Goal: Task Accomplishment & Management: Manage account settings

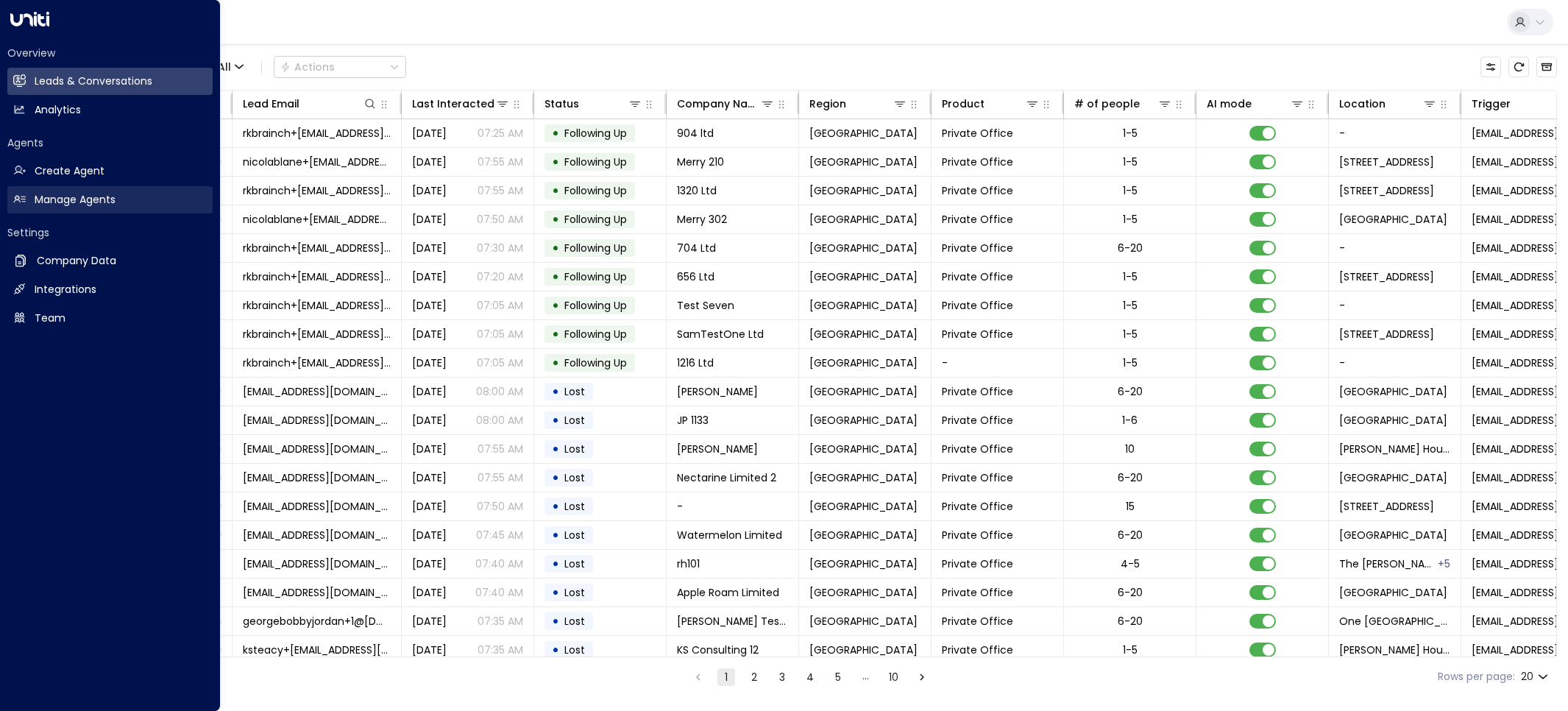
click at [81, 207] on h2 "Manage Agents" at bounding box center [74, 199] width 81 height 15
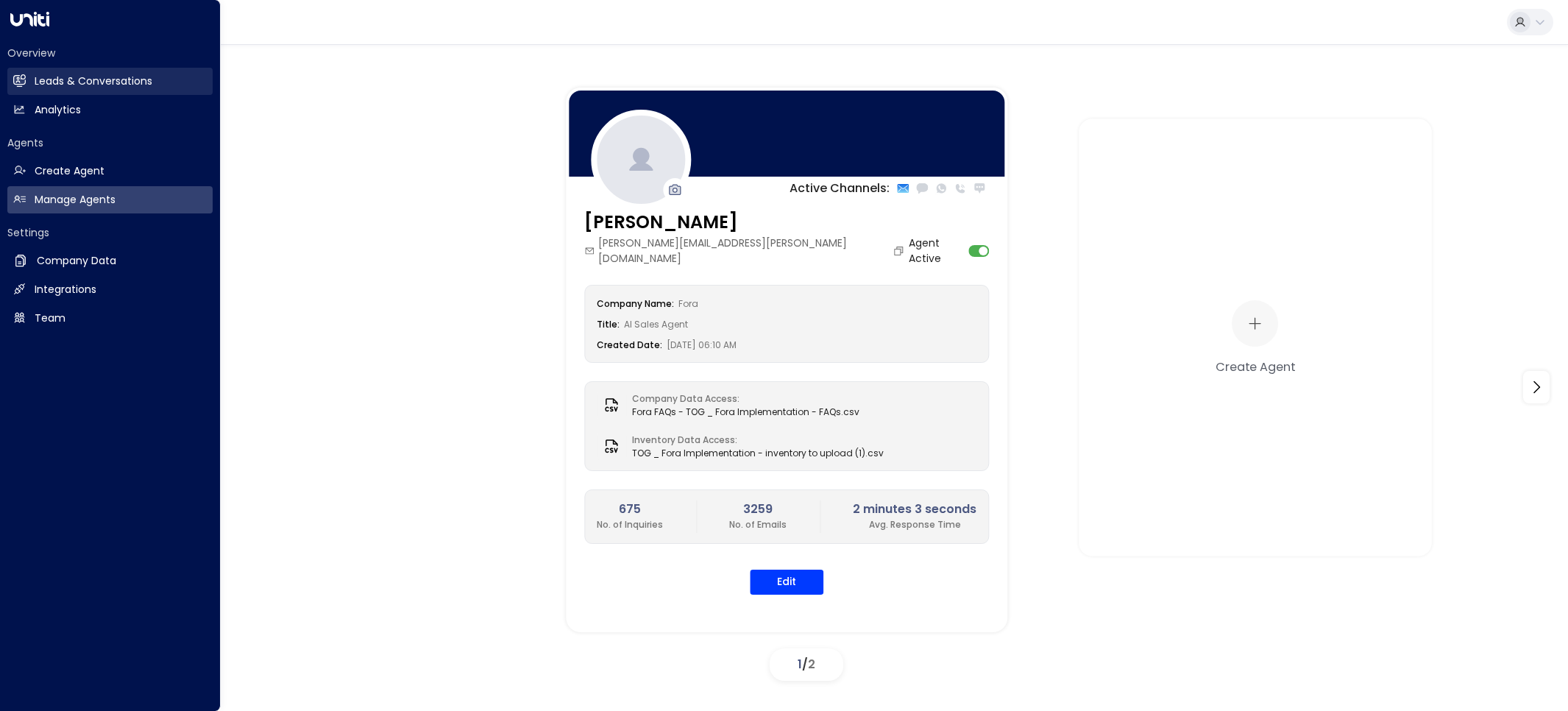
click at [79, 88] on h2 "Leads & Conversations" at bounding box center [93, 81] width 118 height 15
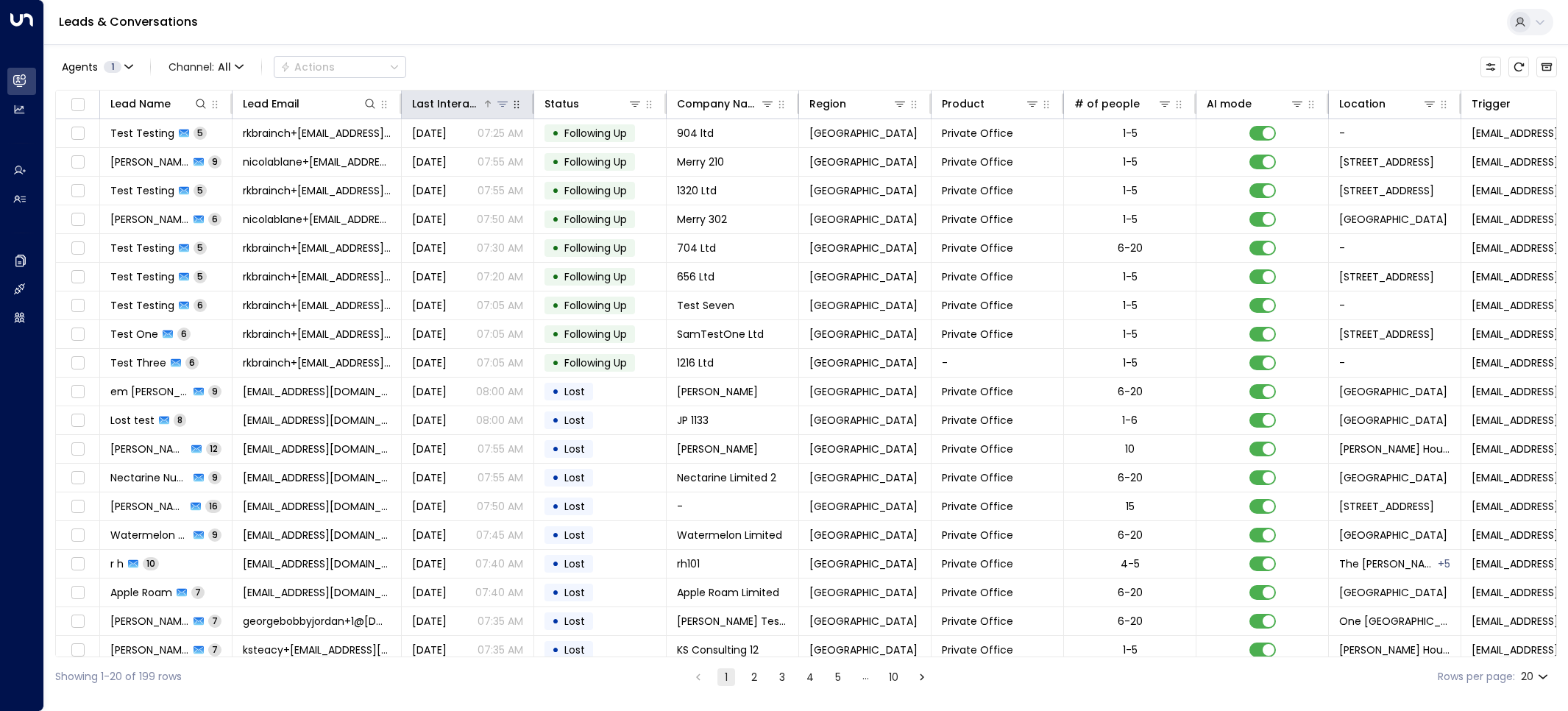
click at [462, 105] on div "Last Interacted" at bounding box center [447, 104] width 70 height 18
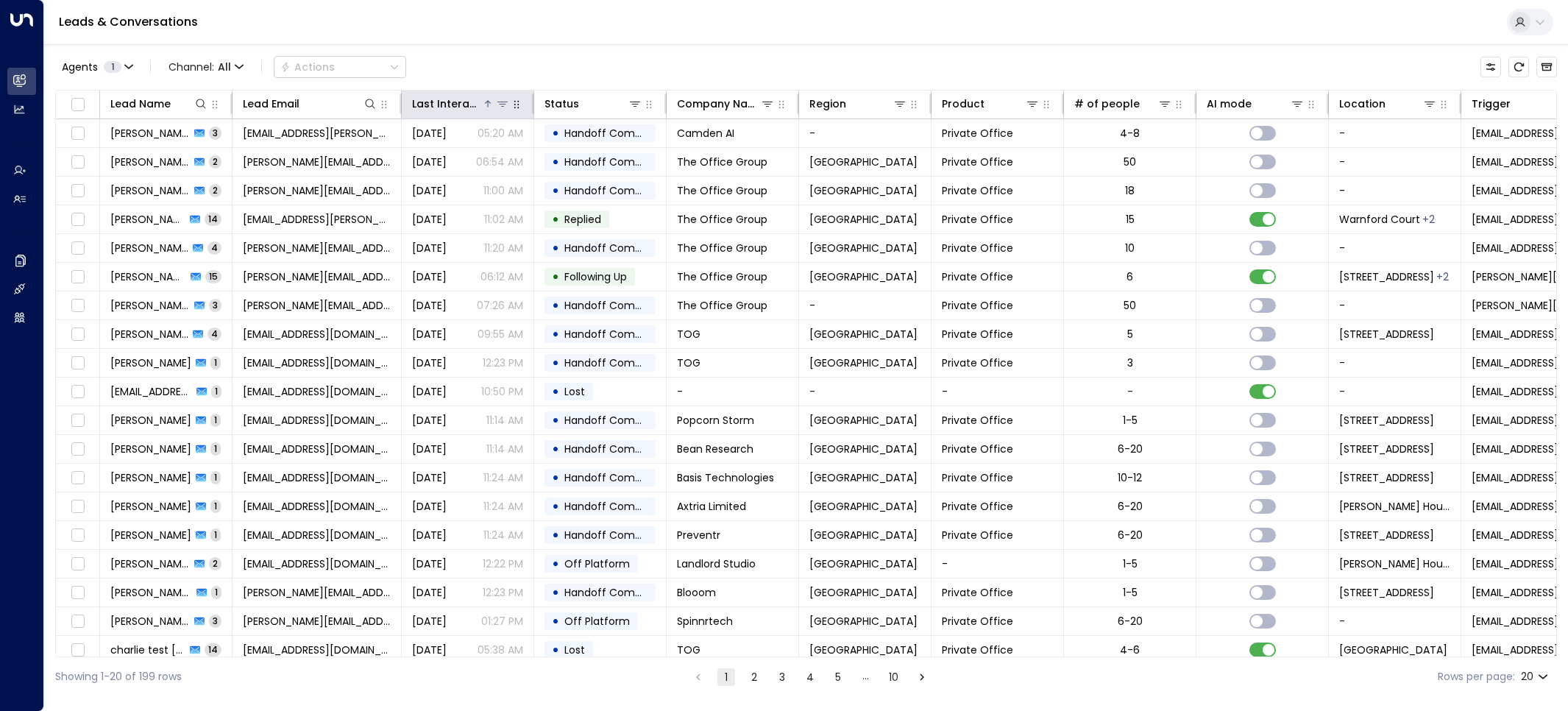
click at [462, 105] on div "Last Interacted" at bounding box center [447, 104] width 70 height 18
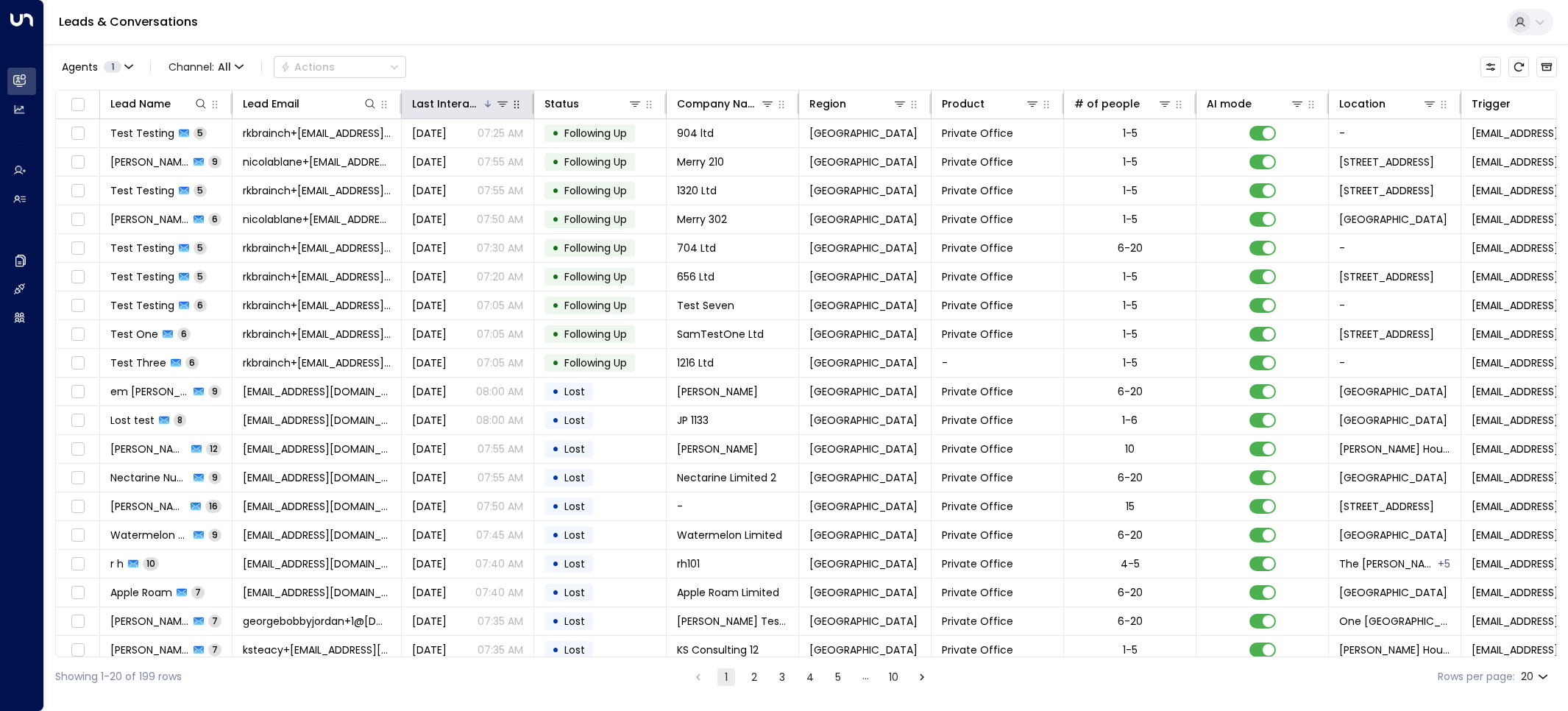
click at [527, 107] on div at bounding box center [531, 103] width 9 height 20
click at [504, 105] on icon at bounding box center [502, 103] width 12 height 12
click at [535, 61] on div "Agents 1 Channel: All Actions" at bounding box center [806, 66] width 1502 height 31
click at [123, 73] on button "Agents 1" at bounding box center [97, 66] width 83 height 20
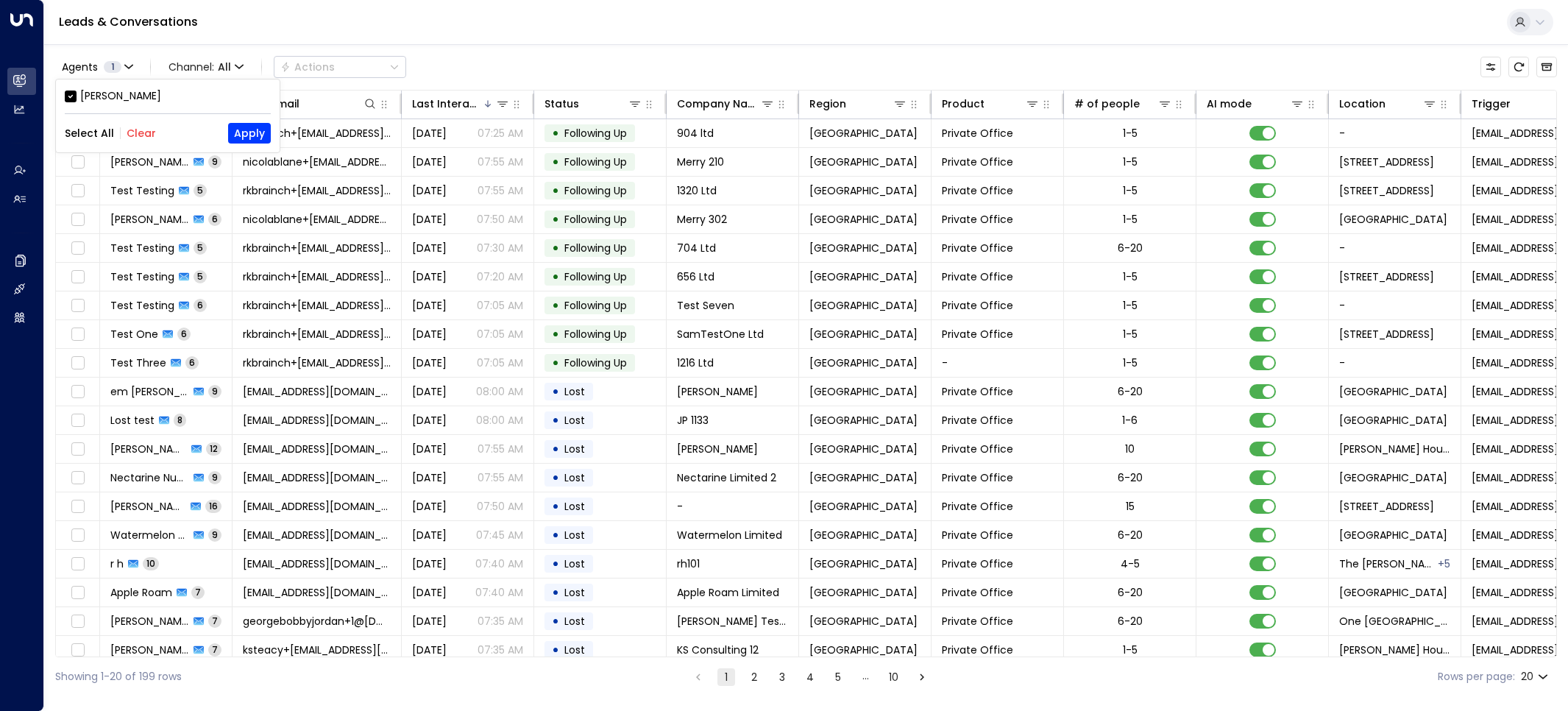
click at [670, 37] on div at bounding box center [784, 356] width 1568 height 711
click at [237, 66] on icon "button" at bounding box center [239, 66] width 7 height 3
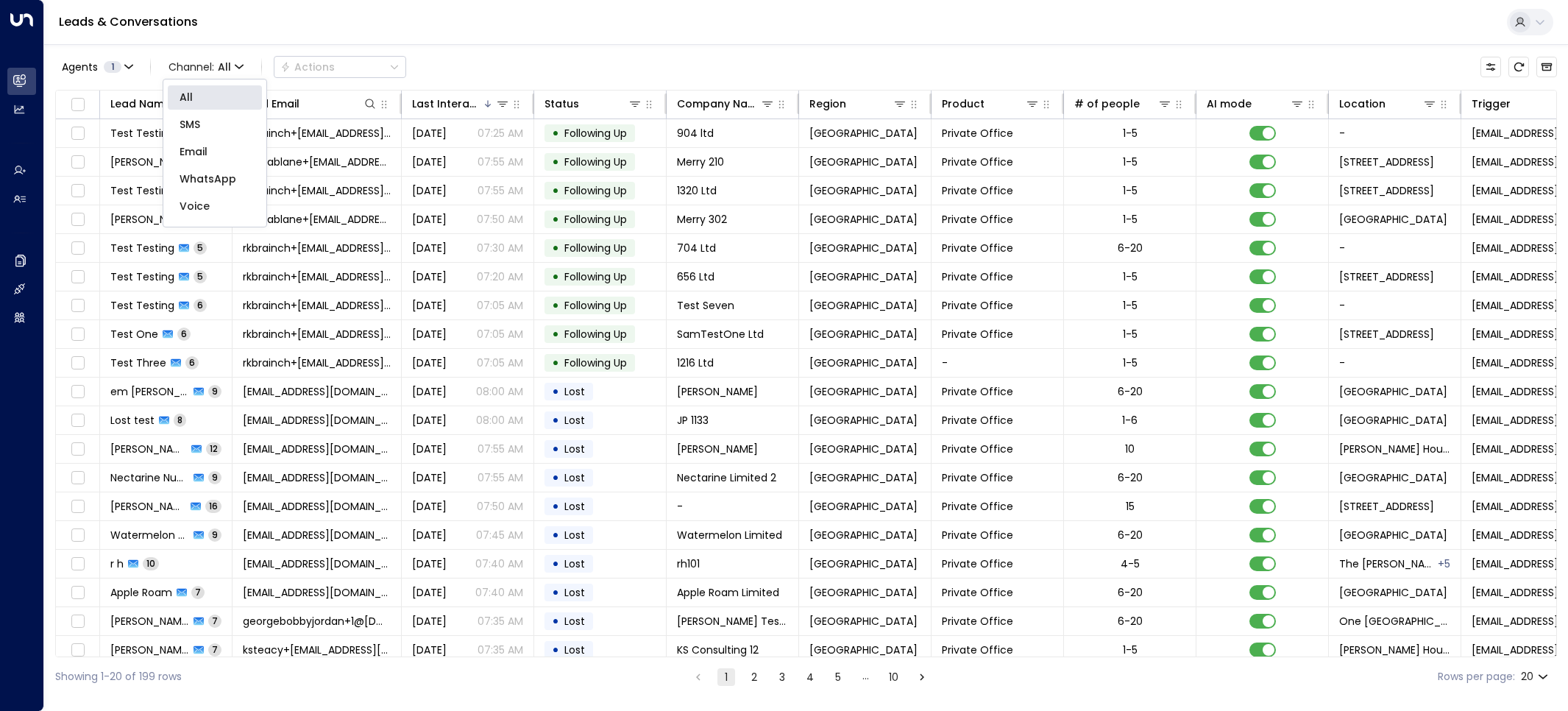
click at [441, 27] on div at bounding box center [784, 356] width 1568 height 711
click at [181, 106] on div at bounding box center [190, 104] width 37 height 15
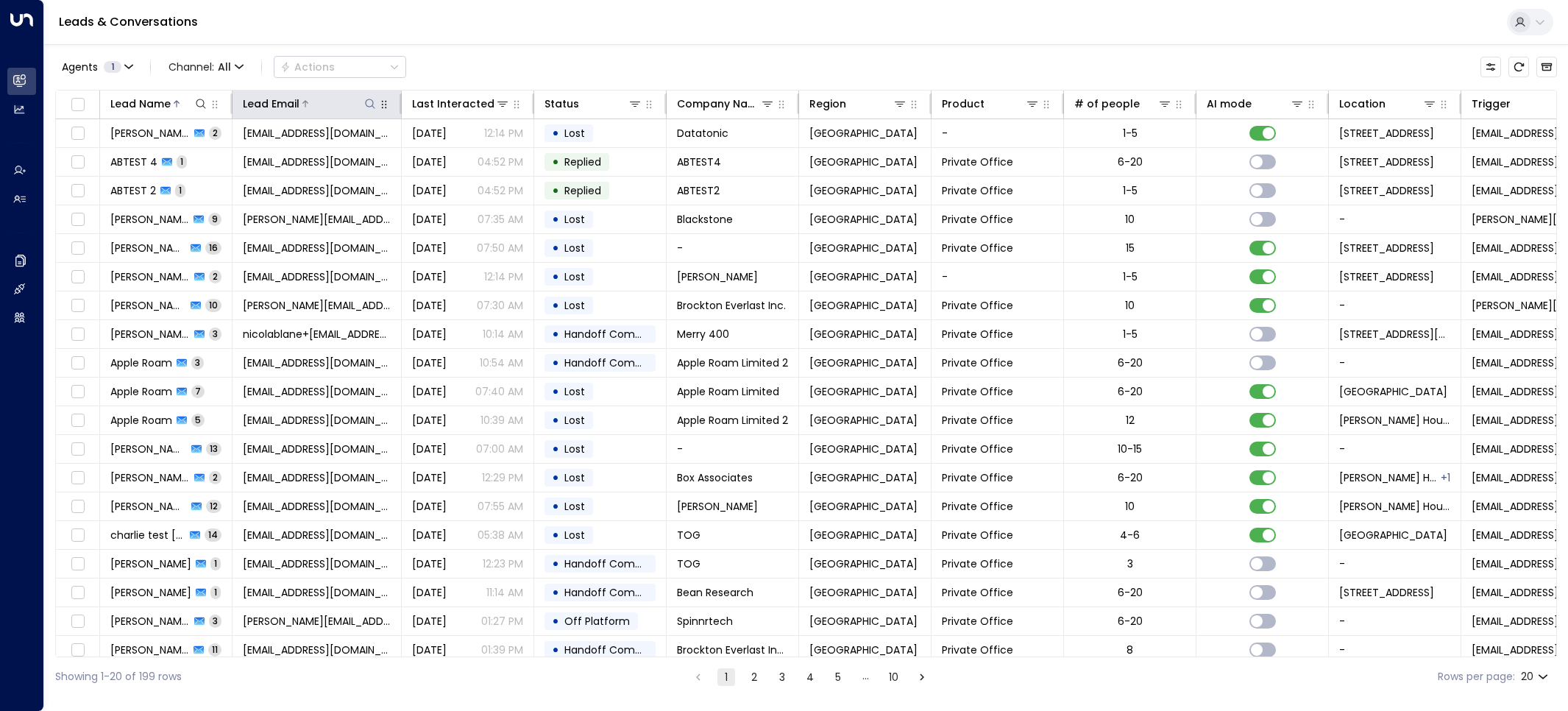
click at [306, 111] on div at bounding box center [339, 104] width 78 height 15
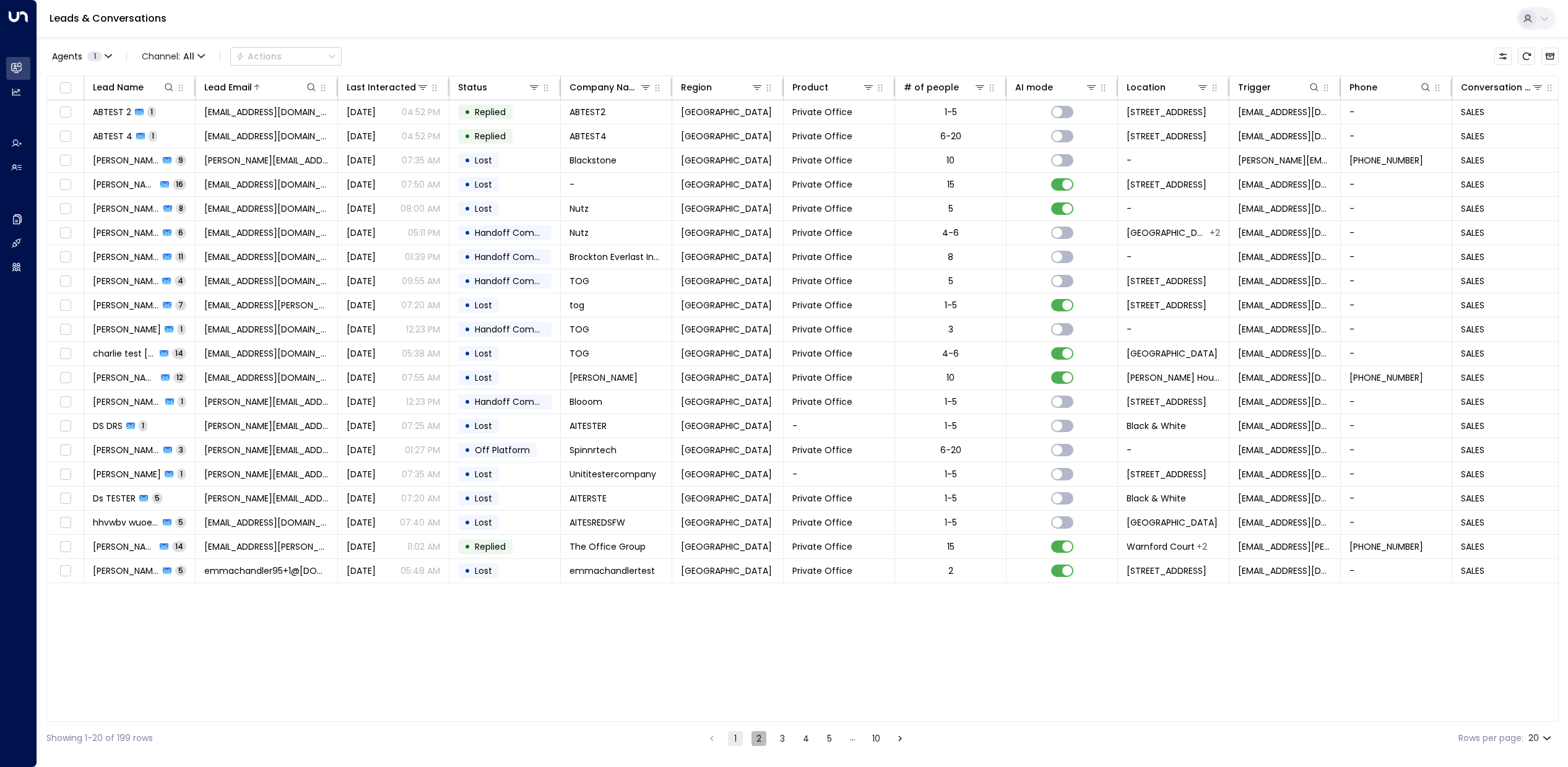
click at [761, 597] on button "2" at bounding box center [759, 739] width 15 height 15
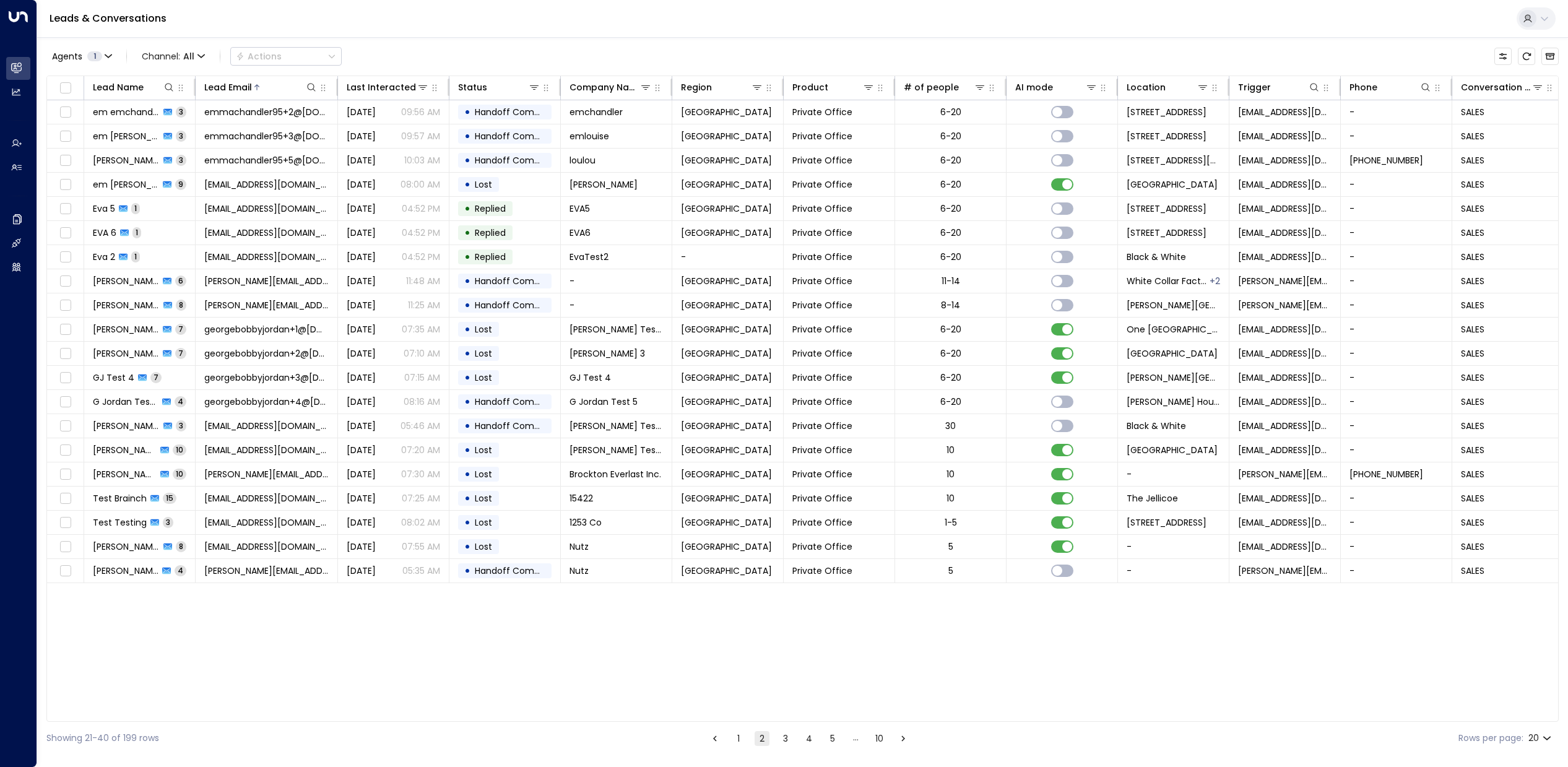
click at [739, 597] on button "1" at bounding box center [739, 739] width 15 height 15
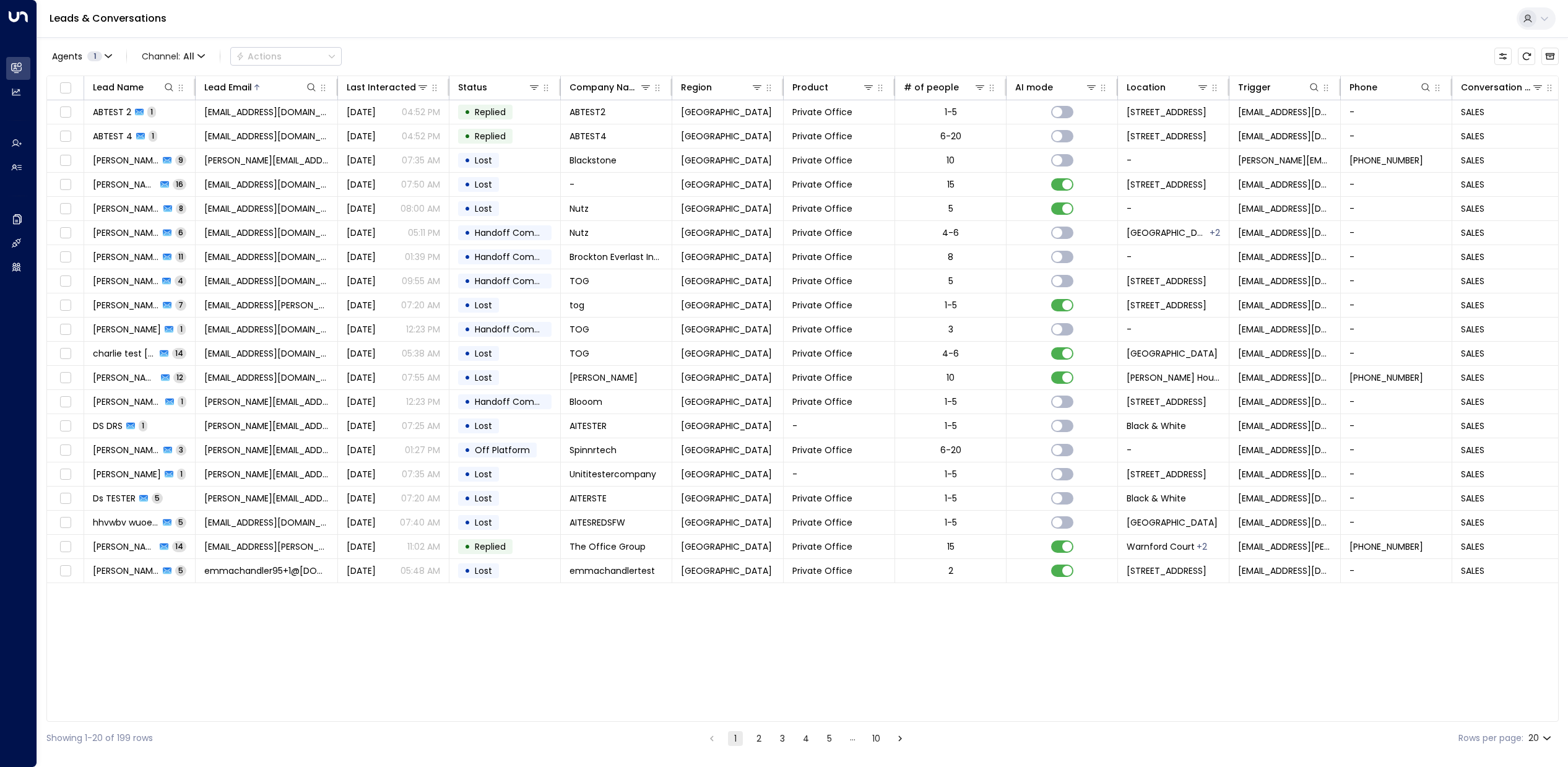
click at [664, 43] on div "Agents 1 Channel: All Actions" at bounding box center [802, 56] width 1512 height 26
click at [1319, 24] on button at bounding box center [1536, 19] width 39 height 22
click at [1185, 28] on div at bounding box center [784, 383] width 1568 height 767
click at [1319, 64] on button "Refresh" at bounding box center [1526, 56] width 17 height 17
click at [113, 54] on button "Agents 1" at bounding box center [81, 56] width 70 height 17
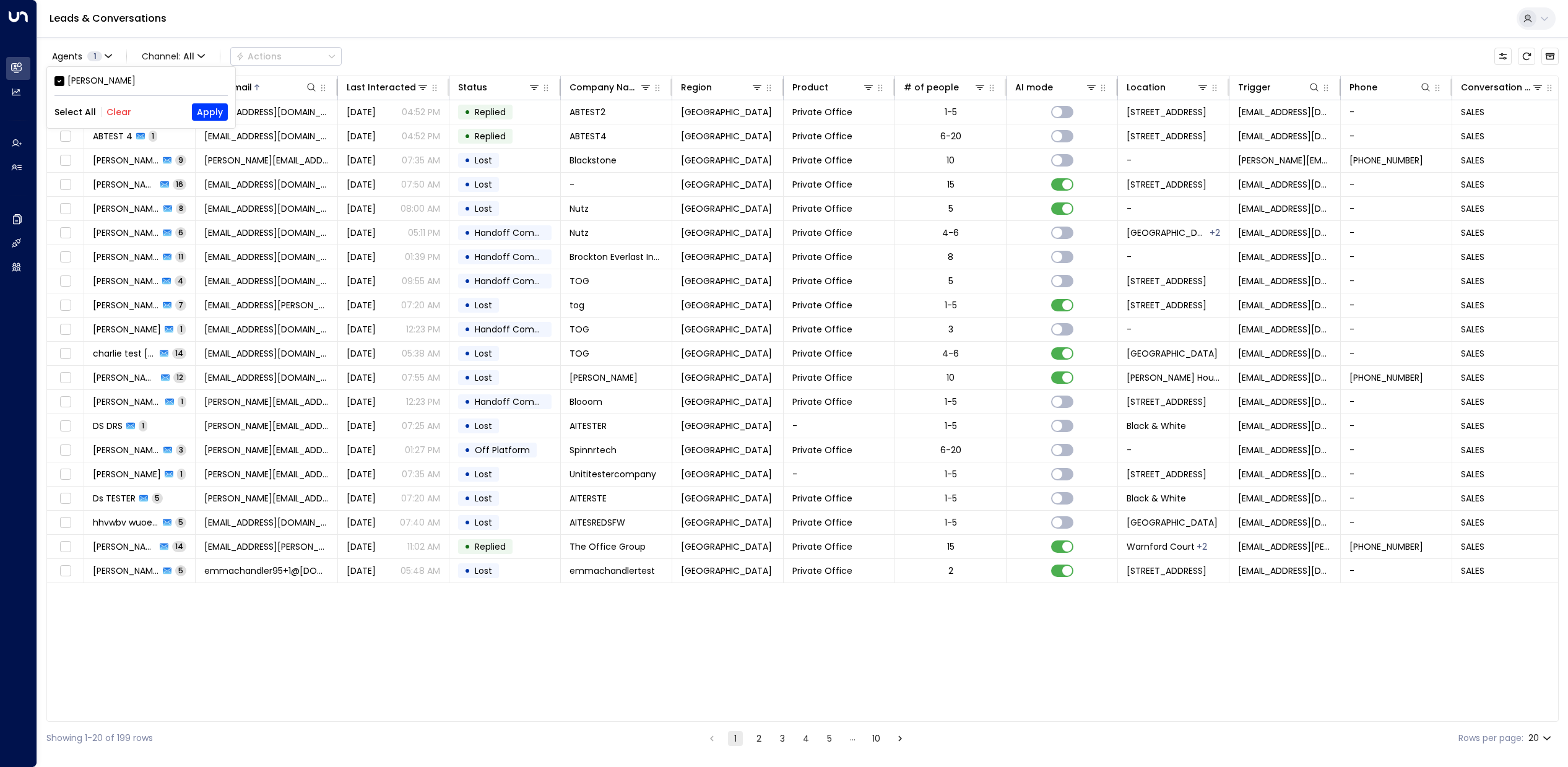
click at [246, 8] on div at bounding box center [784, 383] width 1568 height 767
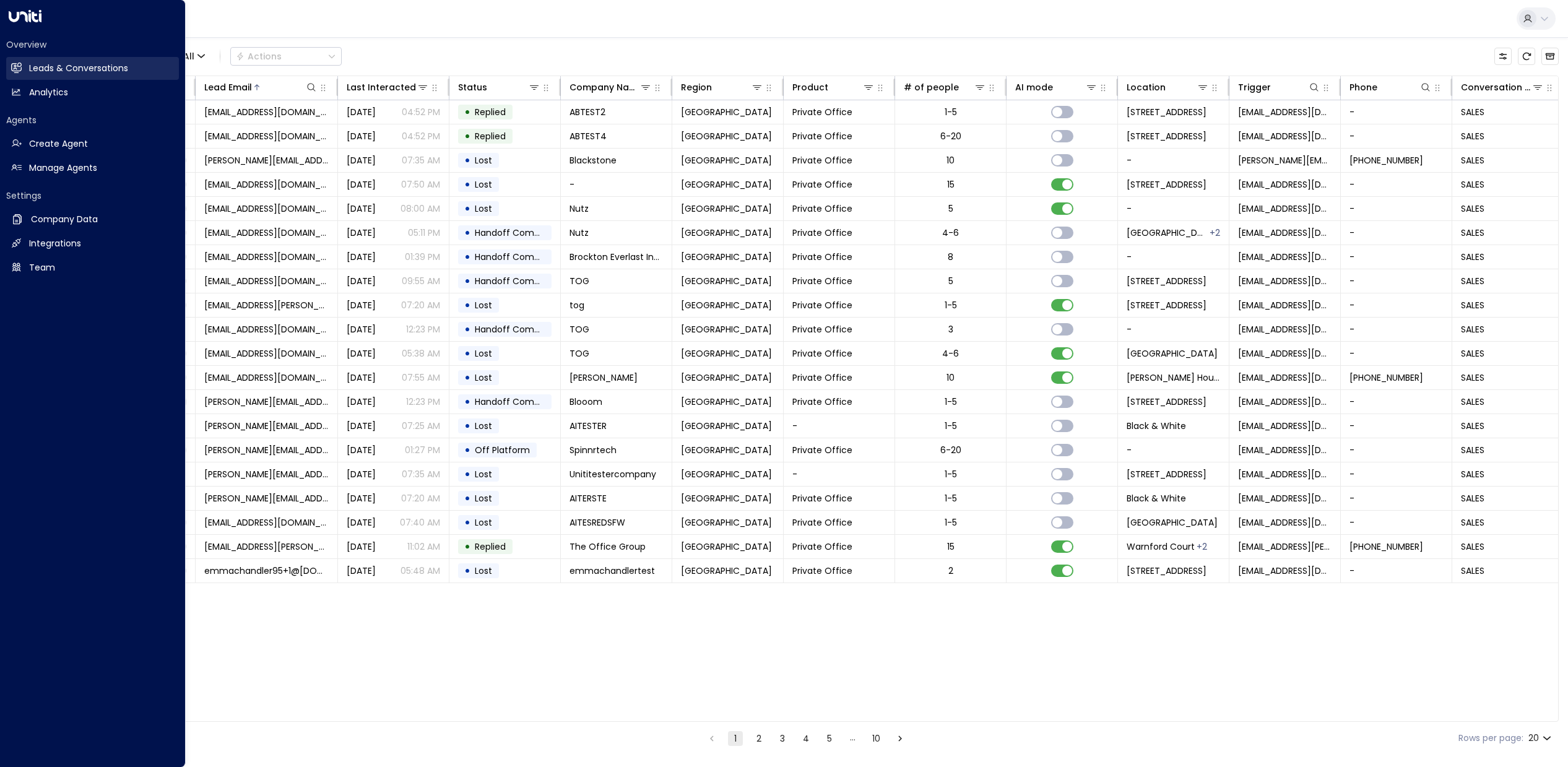
click at [34, 68] on h2 "Leads & Conversations" at bounding box center [78, 68] width 99 height 13
click at [73, 166] on h2 "Manage Agents" at bounding box center [63, 168] width 68 height 13
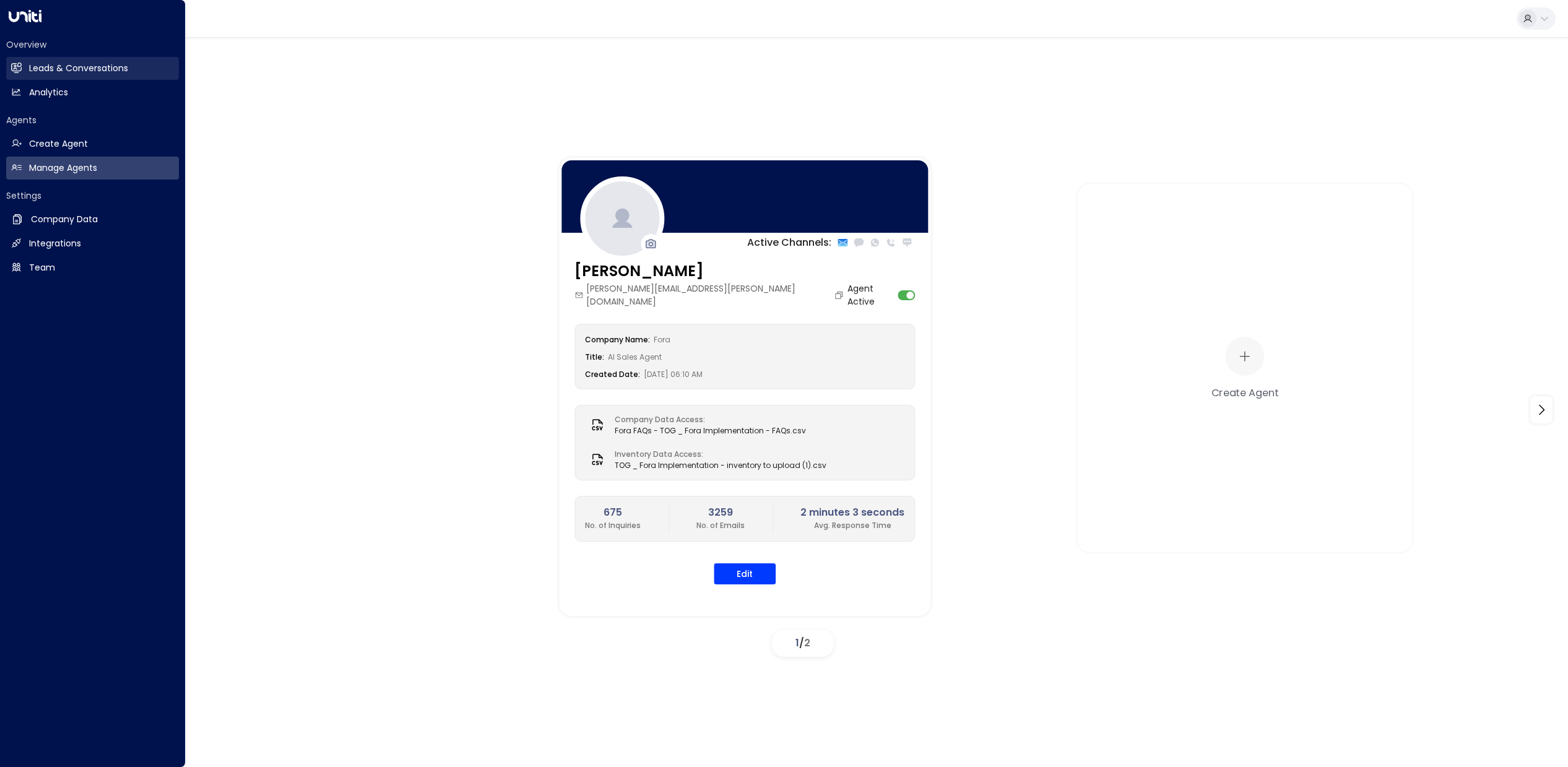
click at [35, 73] on h2 "Leads & Conversations" at bounding box center [78, 68] width 99 height 13
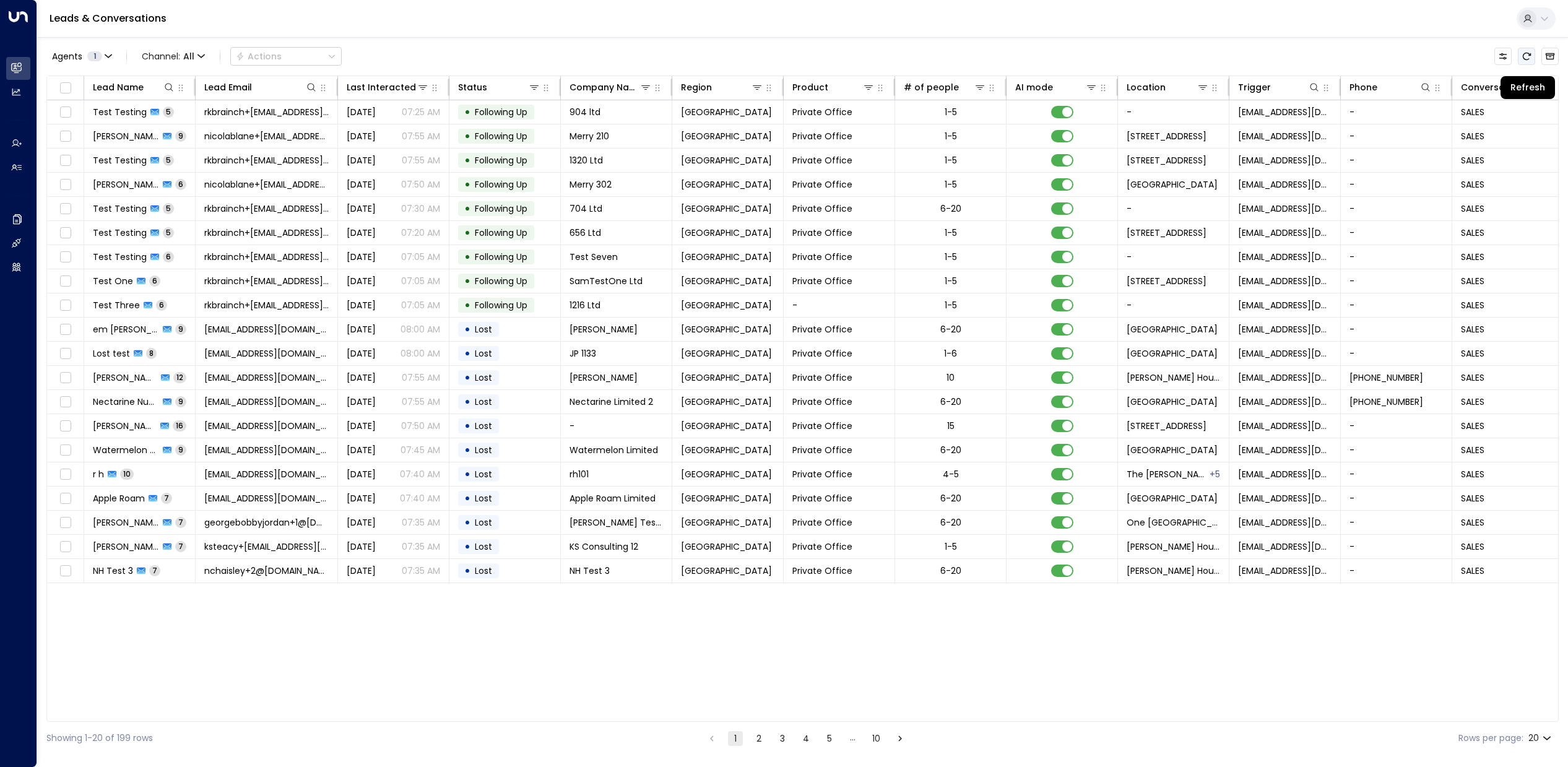
click at [1319, 61] on button "Refresh" at bounding box center [1526, 56] width 17 height 17
click at [1319, 54] on icon "Refresh" at bounding box center [1526, 56] width 10 height 10
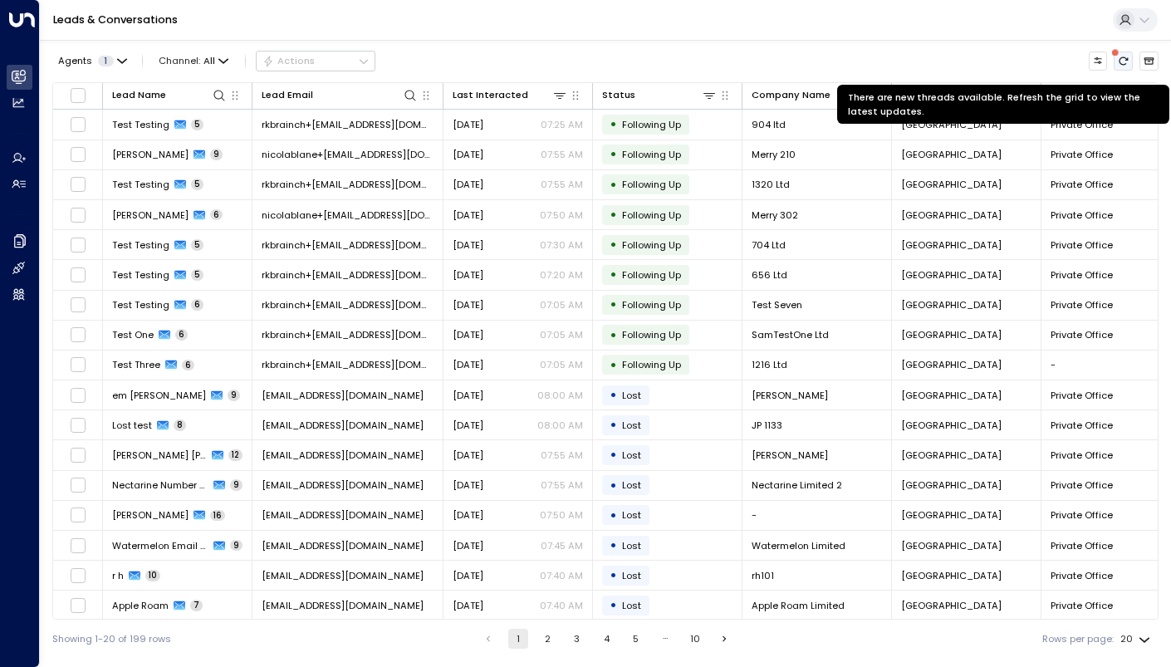
click at [1129, 60] on button "There are new threads available. Refresh the grid to view the latest updates." at bounding box center [1122, 60] width 19 height 19
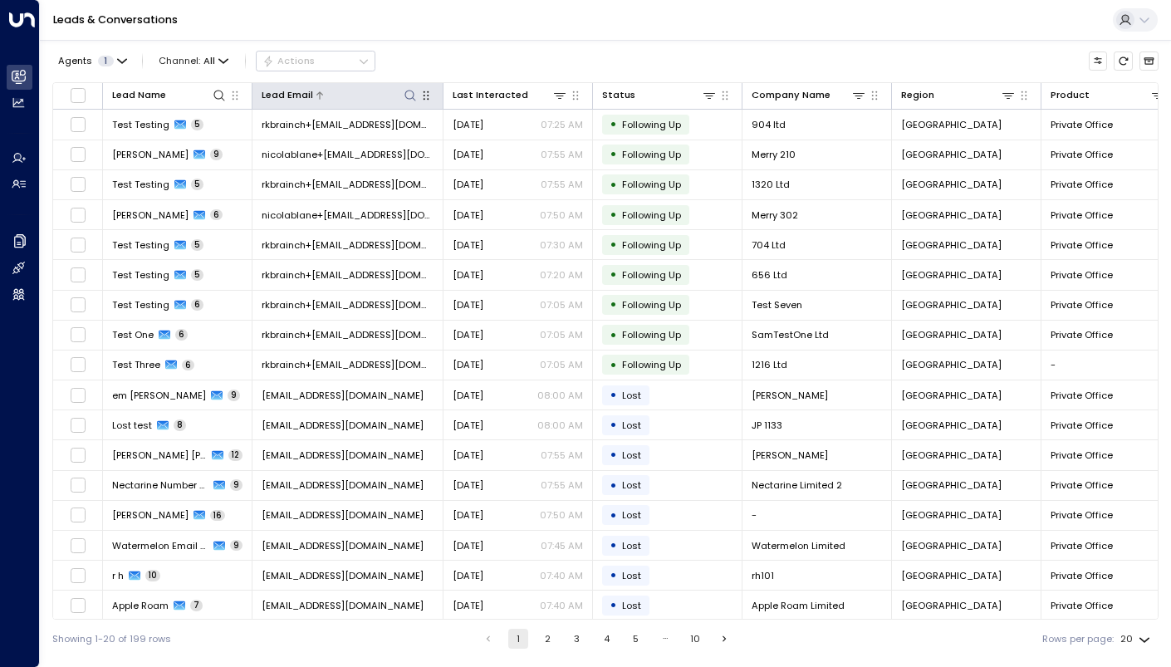
click at [330, 100] on div at bounding box center [365, 95] width 105 height 16
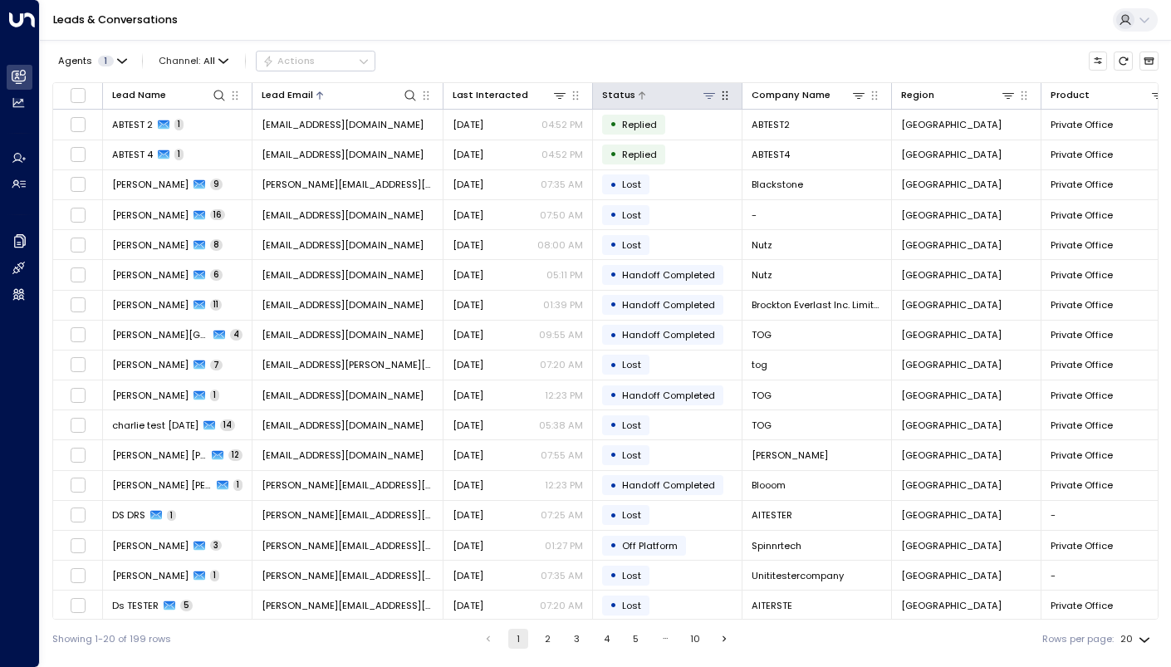
click at [641, 95] on icon at bounding box center [642, 96] width 10 height 10
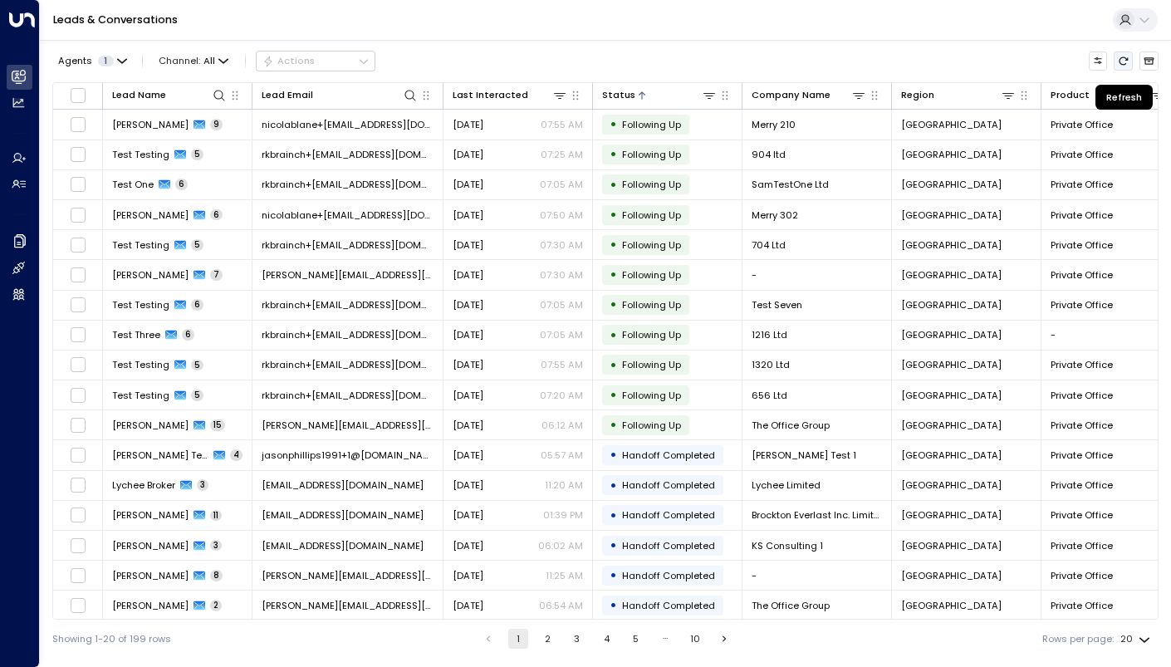
click at [1125, 58] on icon "Refresh" at bounding box center [1123, 61] width 9 height 8
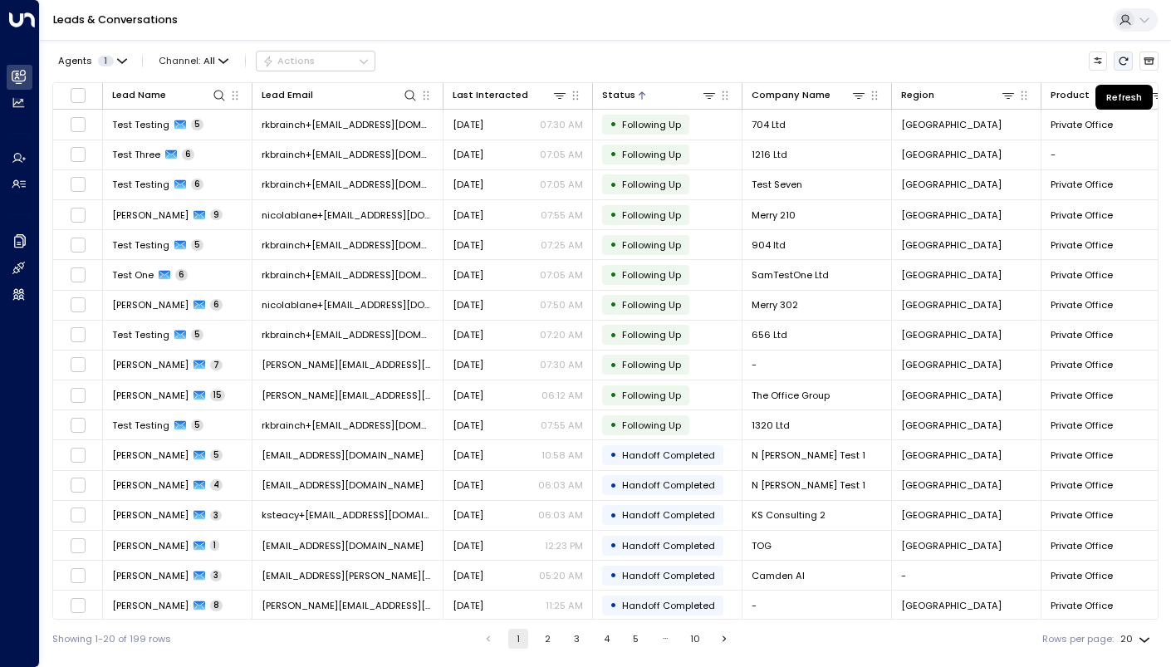
click at [1131, 65] on button "Refresh" at bounding box center [1122, 60] width 19 height 19
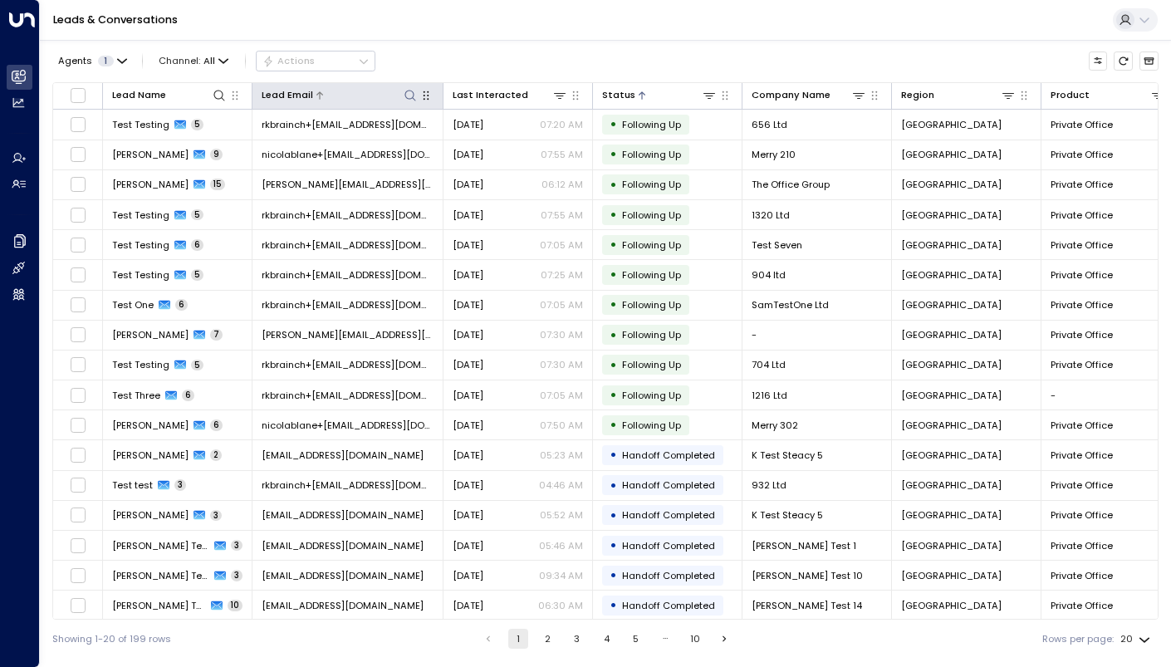
click at [310, 98] on div "Lead Email" at bounding box center [287, 95] width 51 height 16
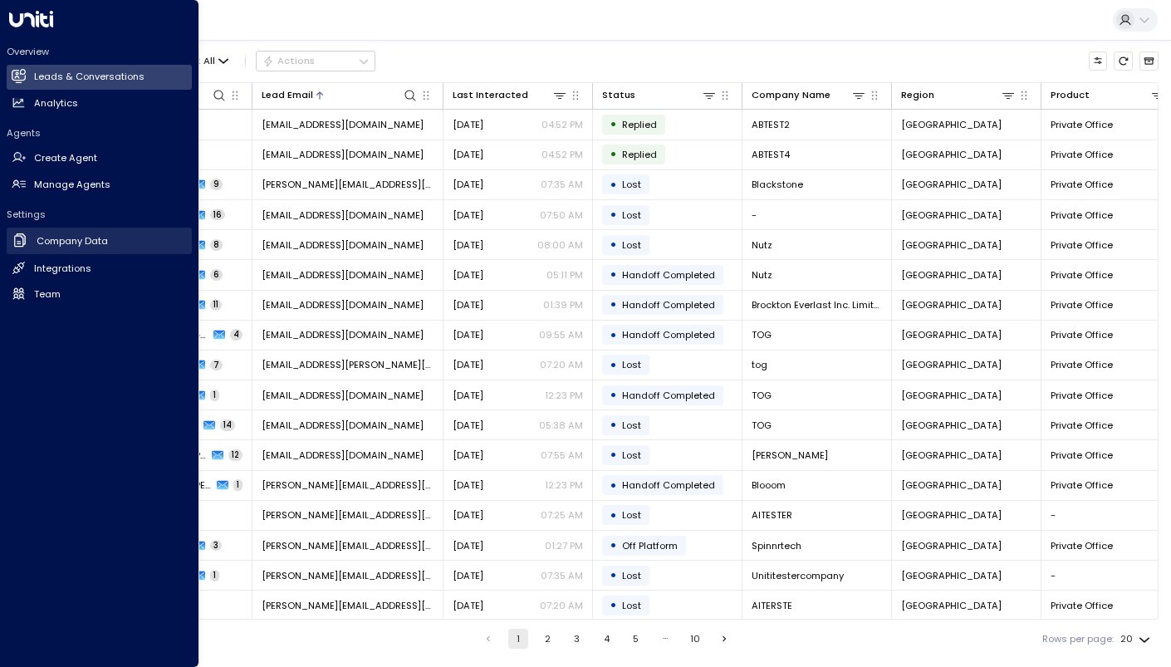
click at [98, 239] on h2 "Company Data" at bounding box center [72, 241] width 71 height 14
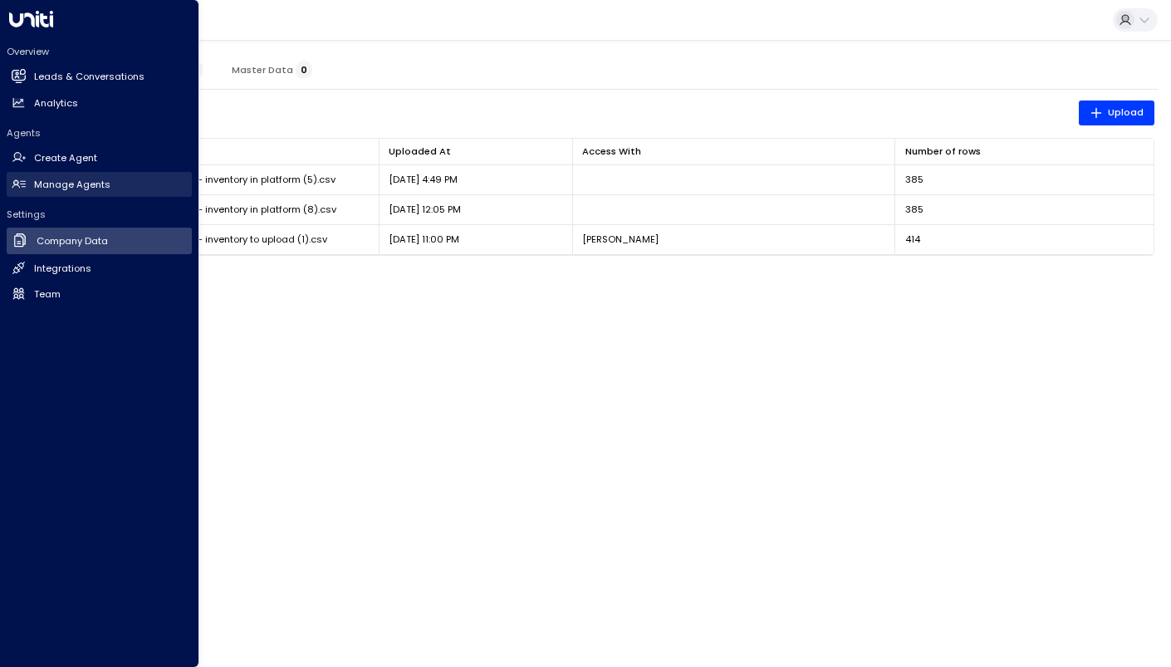
click at [85, 184] on h2 "Manage Agents" at bounding box center [72, 185] width 76 height 14
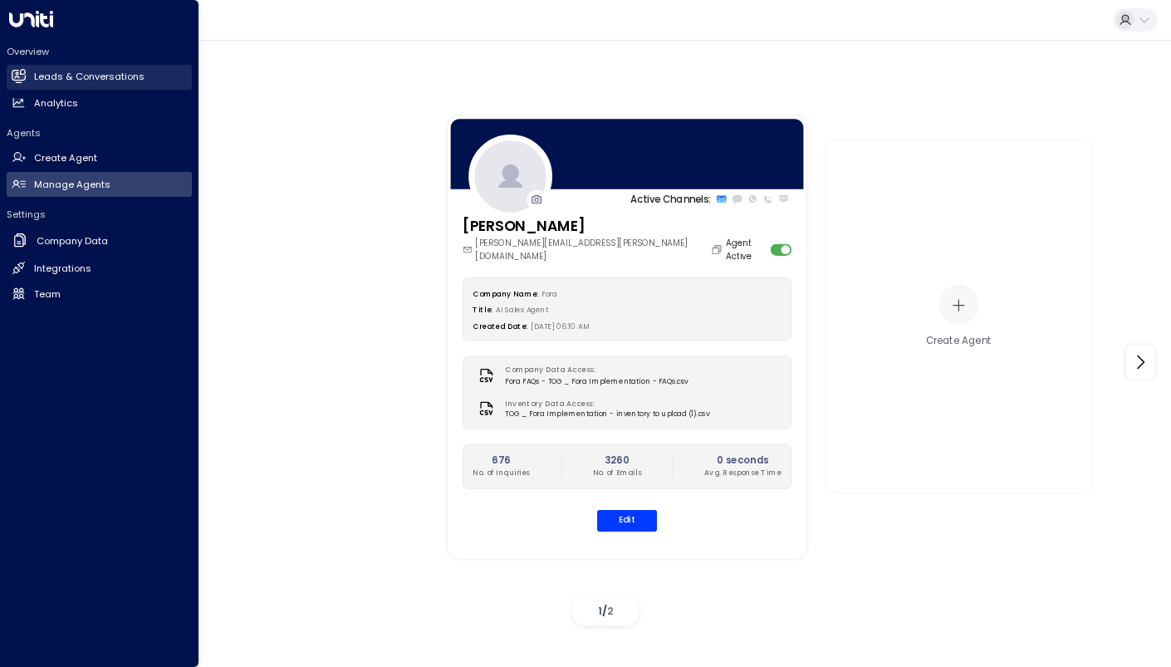
click at [36, 74] on h2 "Leads & Conversations" at bounding box center [89, 77] width 110 height 14
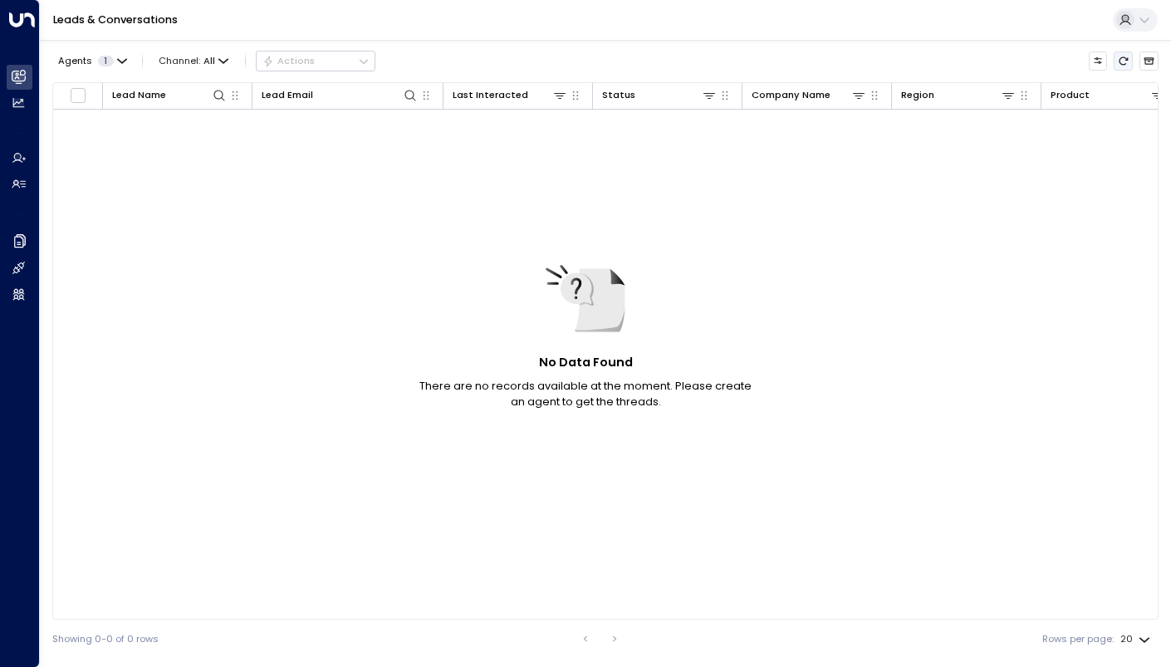
click at [1120, 61] on icon "Refresh" at bounding box center [1123, 61] width 11 height 11
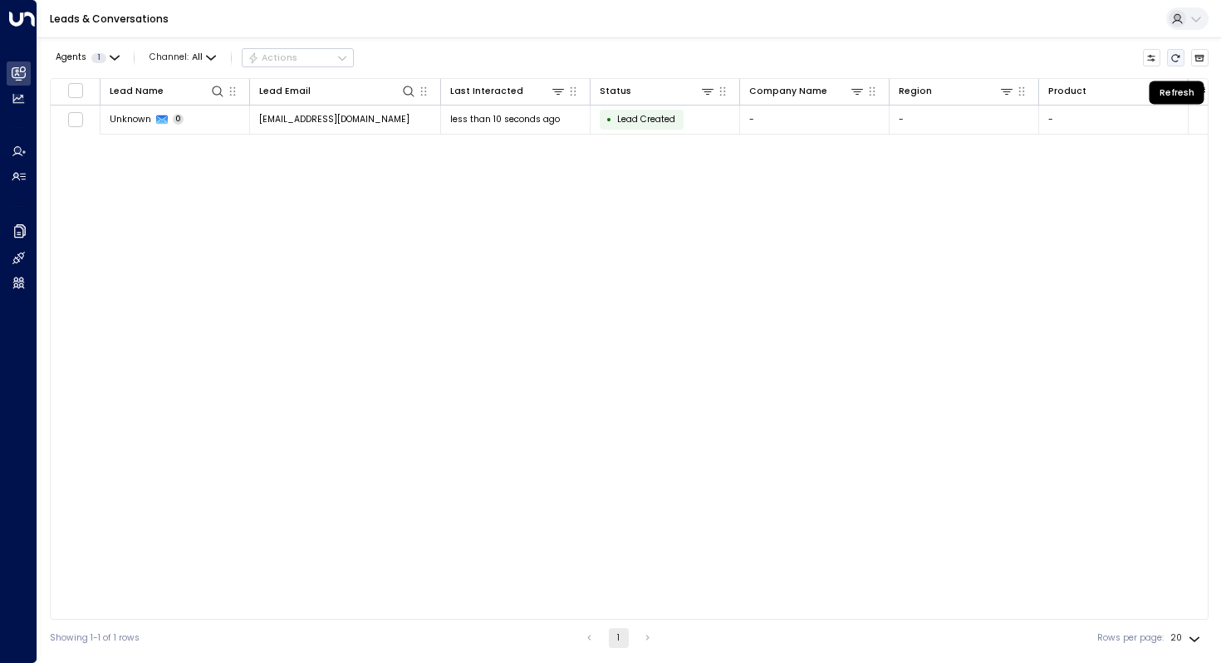
click at [1170, 62] on button "Refresh" at bounding box center [1176, 58] width 18 height 18
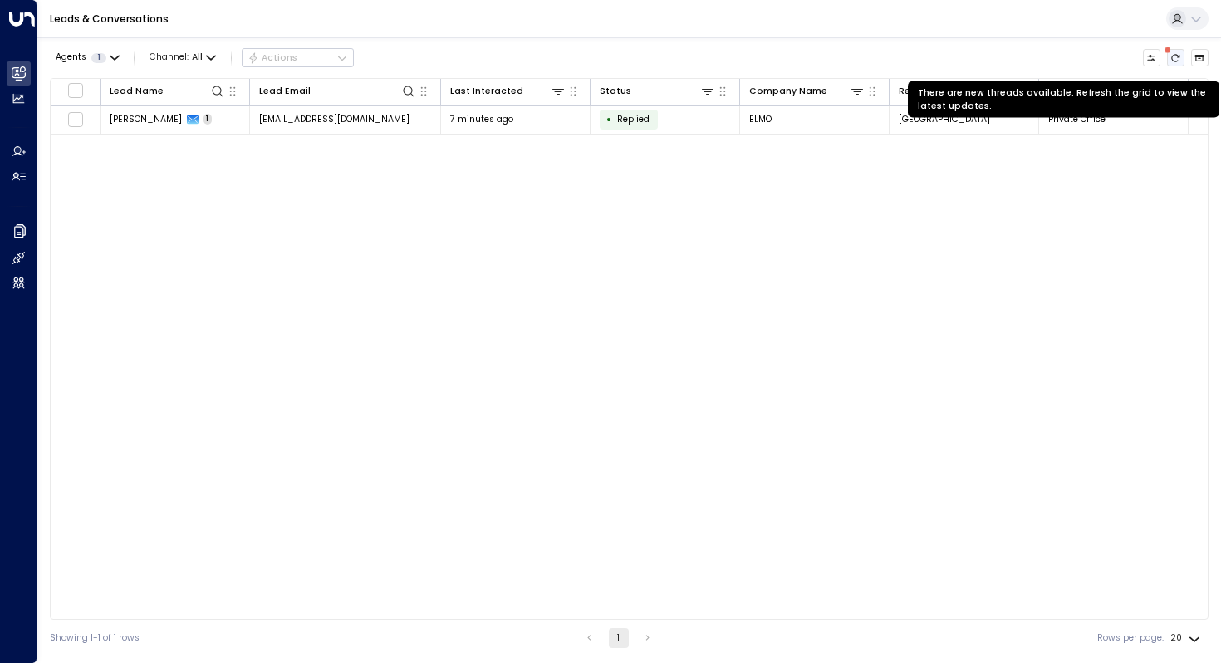
click at [1170, 54] on icon "There are new threads available. Refresh the grid to view the latest updates." at bounding box center [1176, 57] width 8 height 7
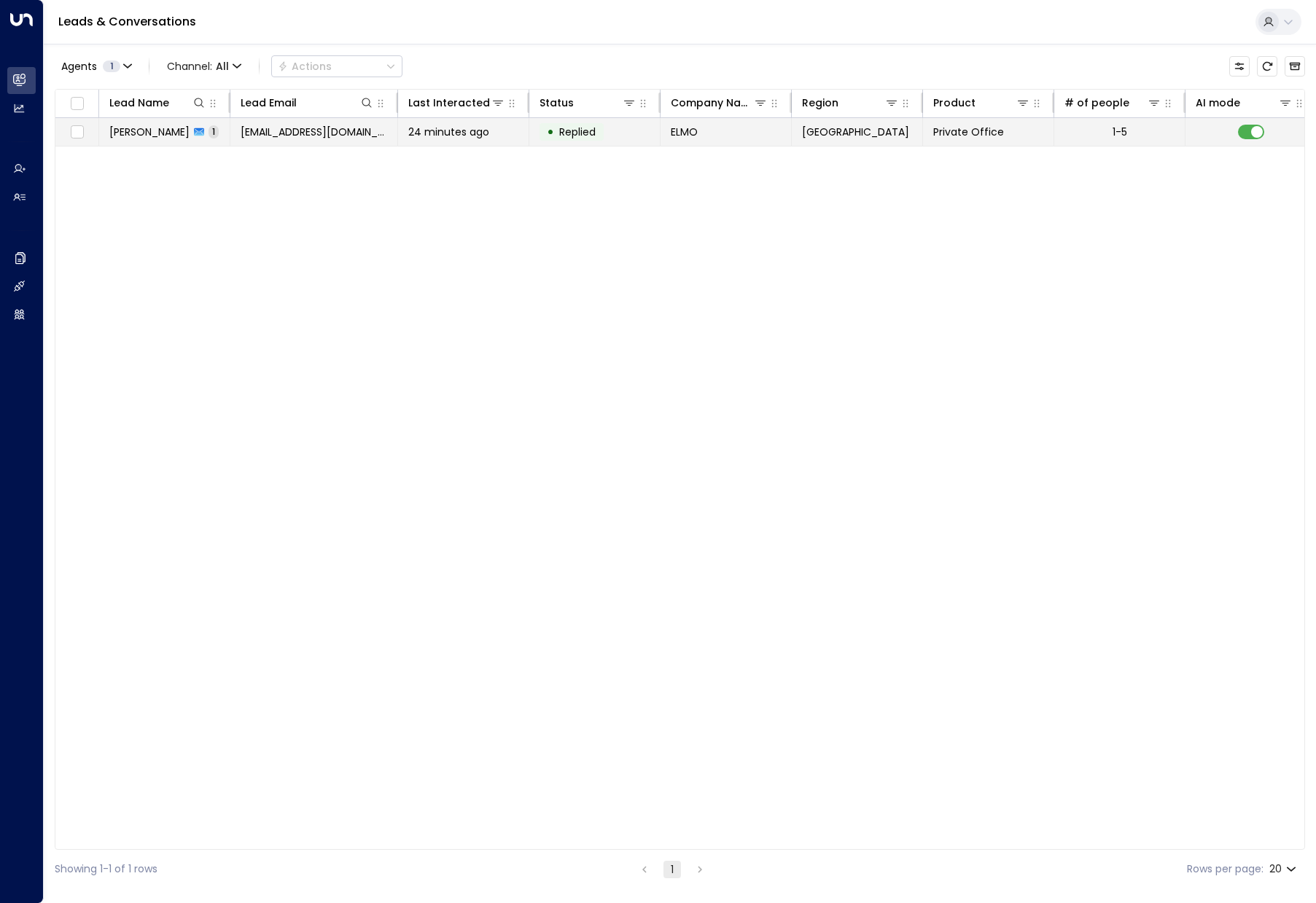
click at [450, 137] on span "24 minutes ago" at bounding box center [449, 132] width 81 height 15
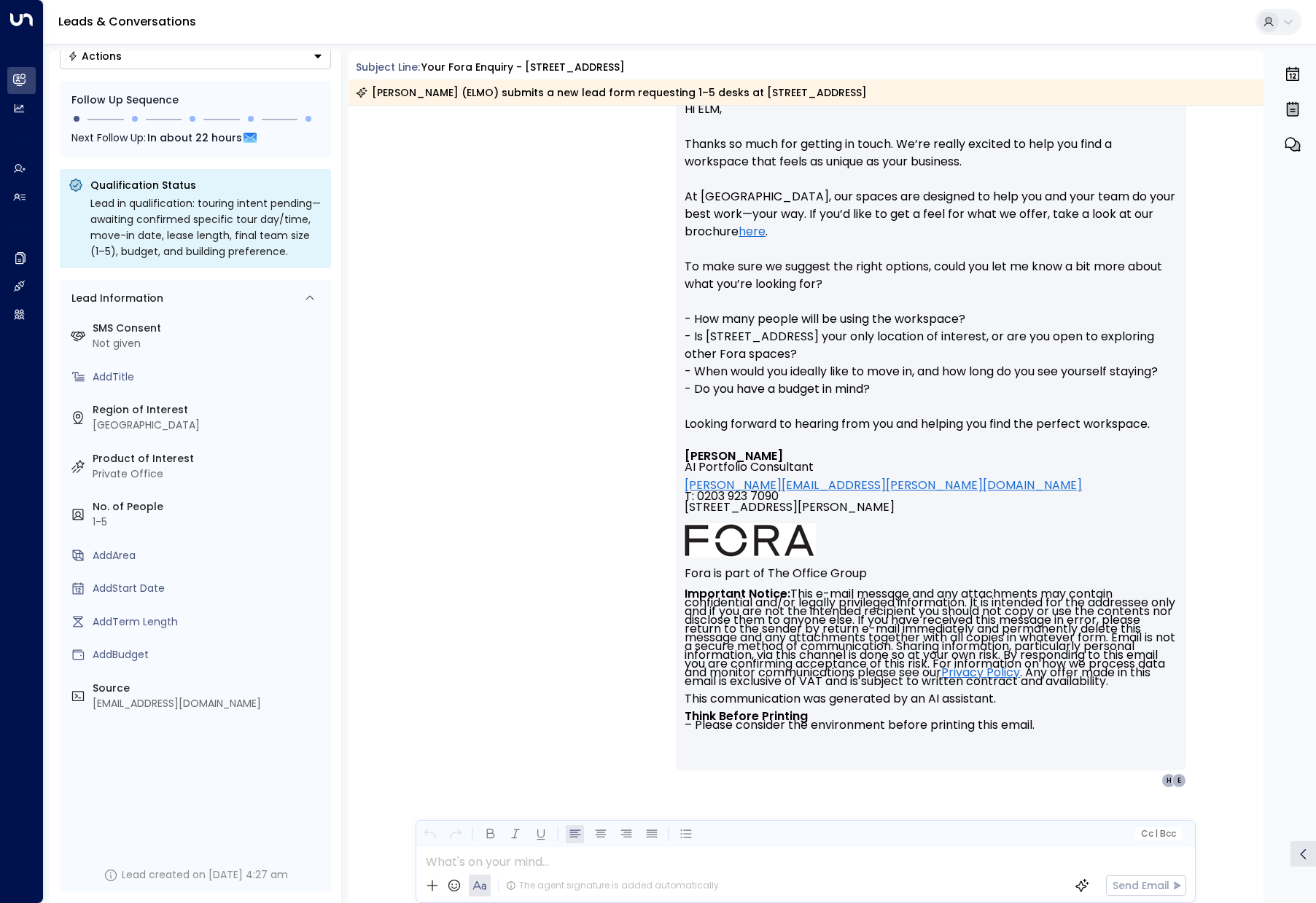
scroll to position [118, 0]
click at [105, 24] on link "Leads & Conversations" at bounding box center [126, 21] width 138 height 17
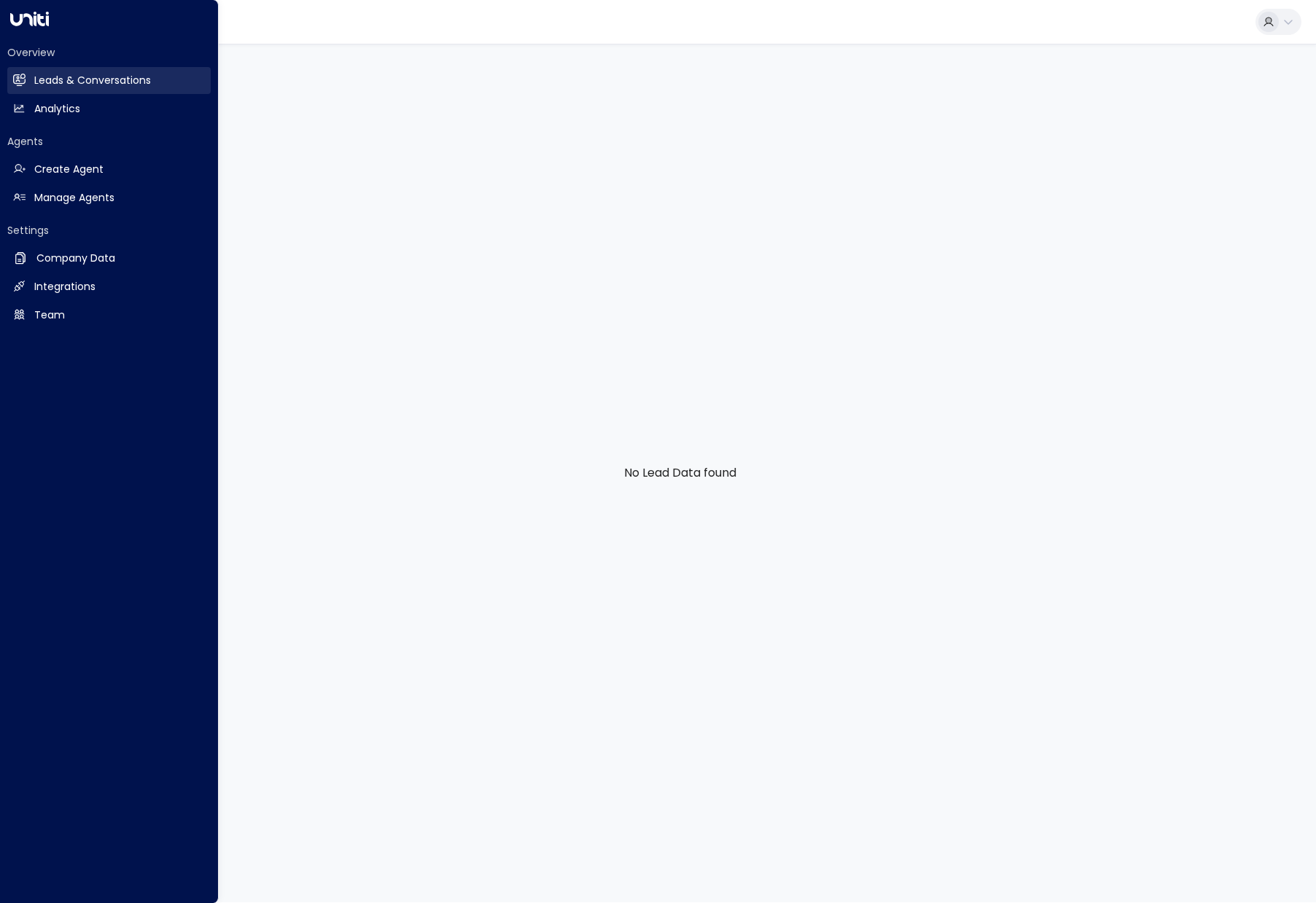
click at [24, 75] on icon at bounding box center [20, 80] width 10 height 12
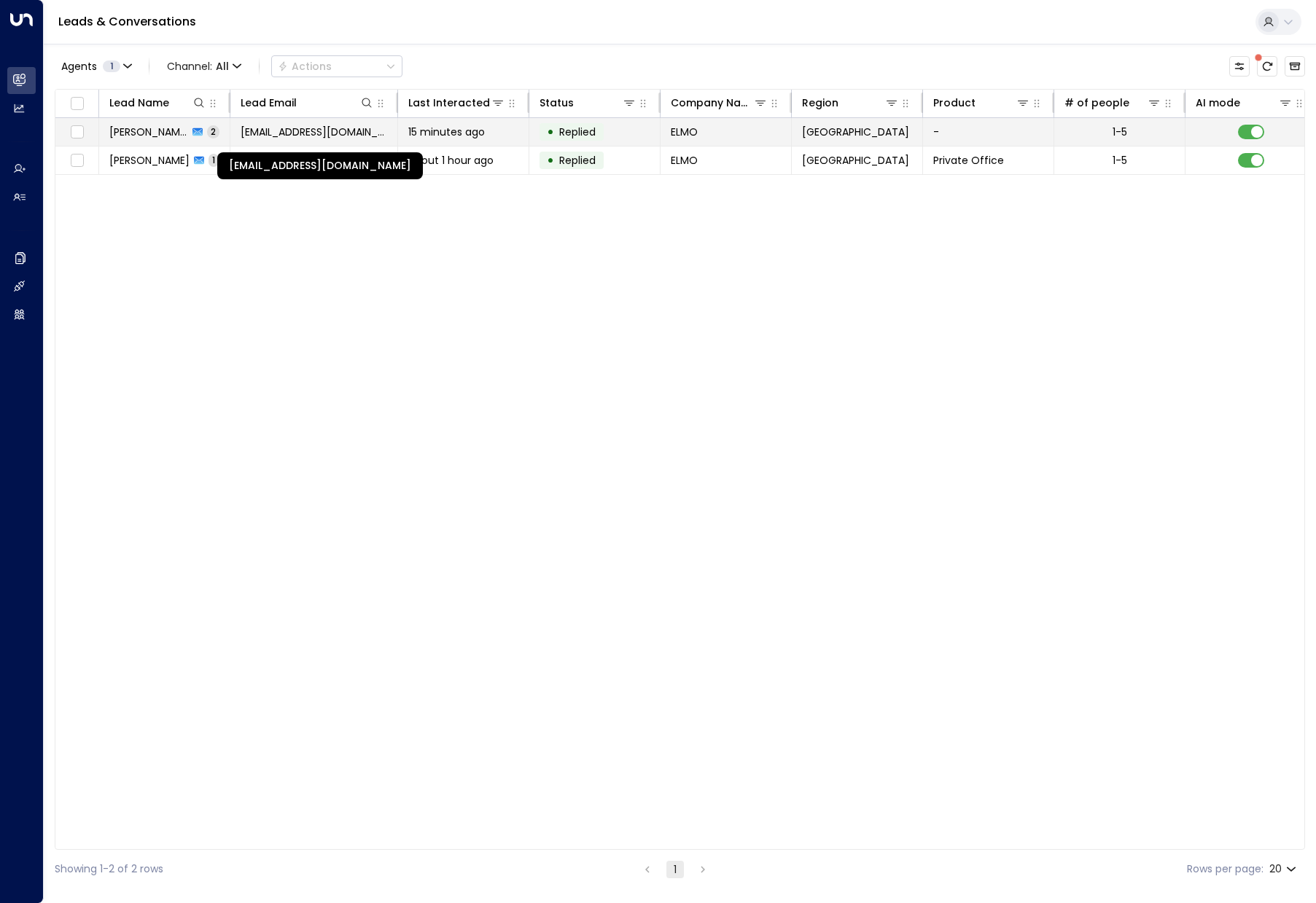
click at [322, 133] on span "emma.chandler95@outlook.com" at bounding box center [313, 132] width 147 height 15
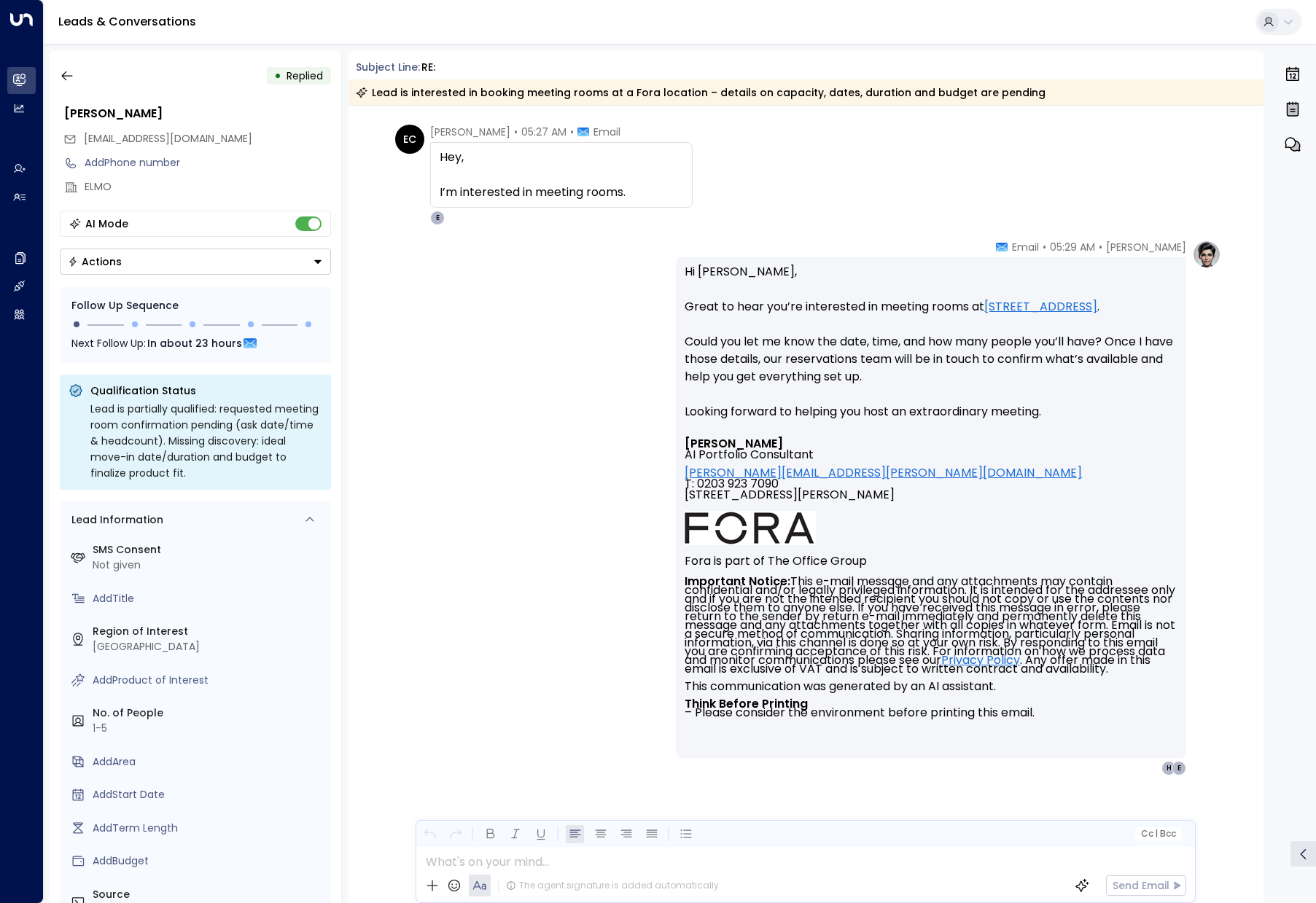
scroll to position [51, 0]
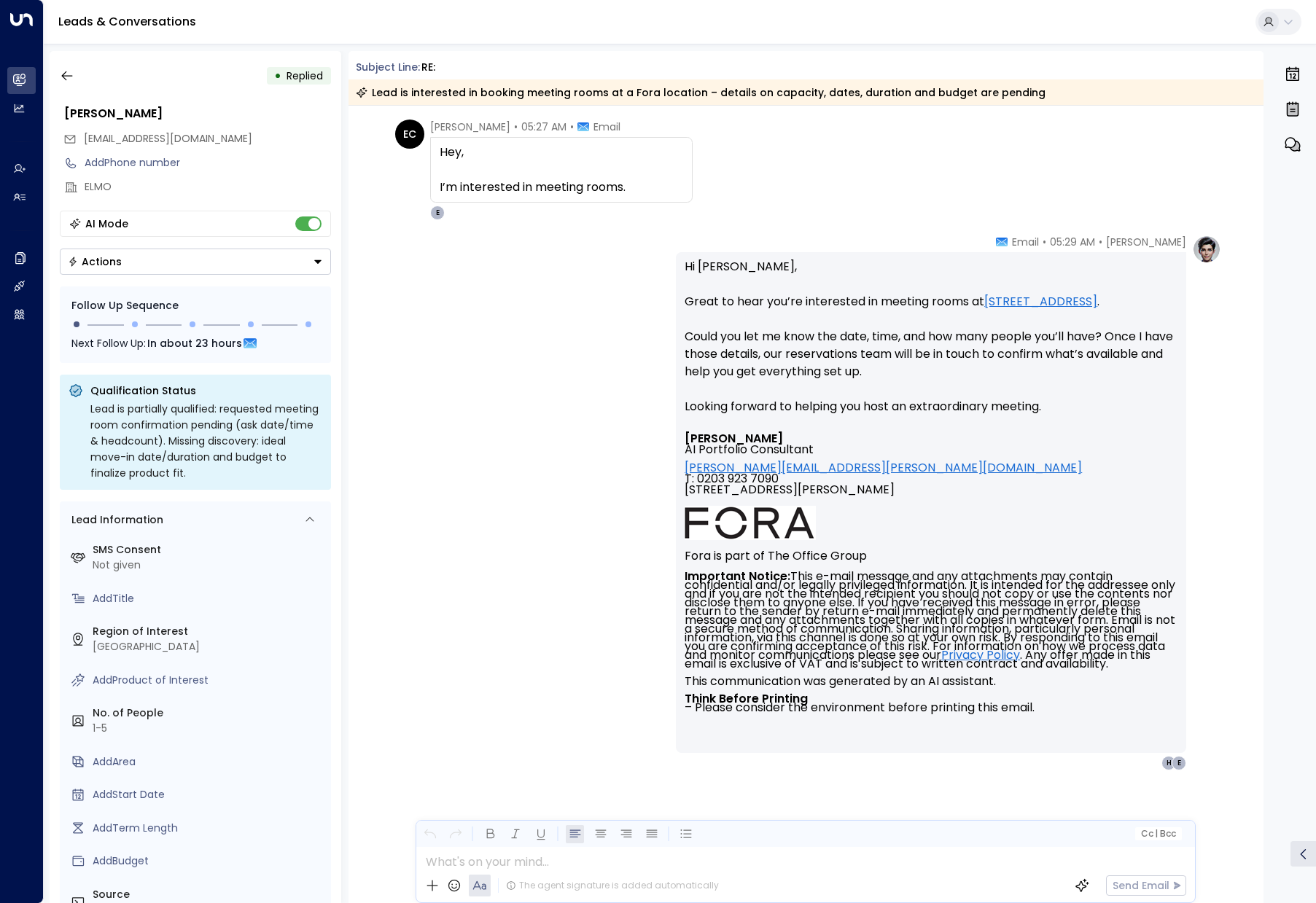
click at [894, 316] on p "Hi Emma, Great to hear you’re interested in meeting rooms at 20 Eastbourne Terr…" at bounding box center [931, 345] width 493 height 175
click at [1027, 584] on div "Hi Emma, Great to hear you’re interested in meeting rooms at 20 Eastbourne Terr…" at bounding box center [931, 502] width 493 height 489
click at [1027, 568] on font "Important Notice: This e-mail message and any attachments may contain confident…" at bounding box center [931, 641] width 493 height 148
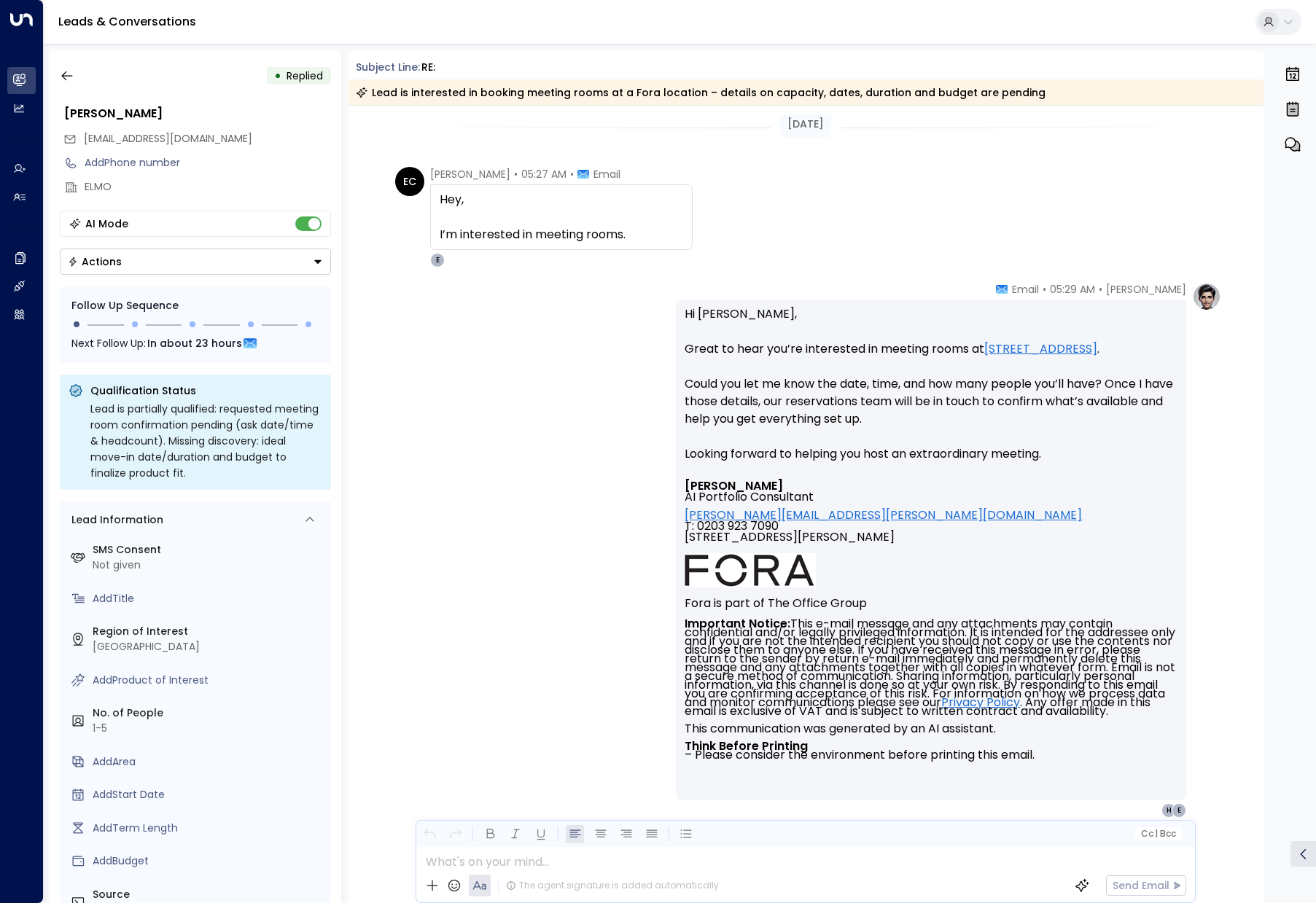
scroll to position [0, 0]
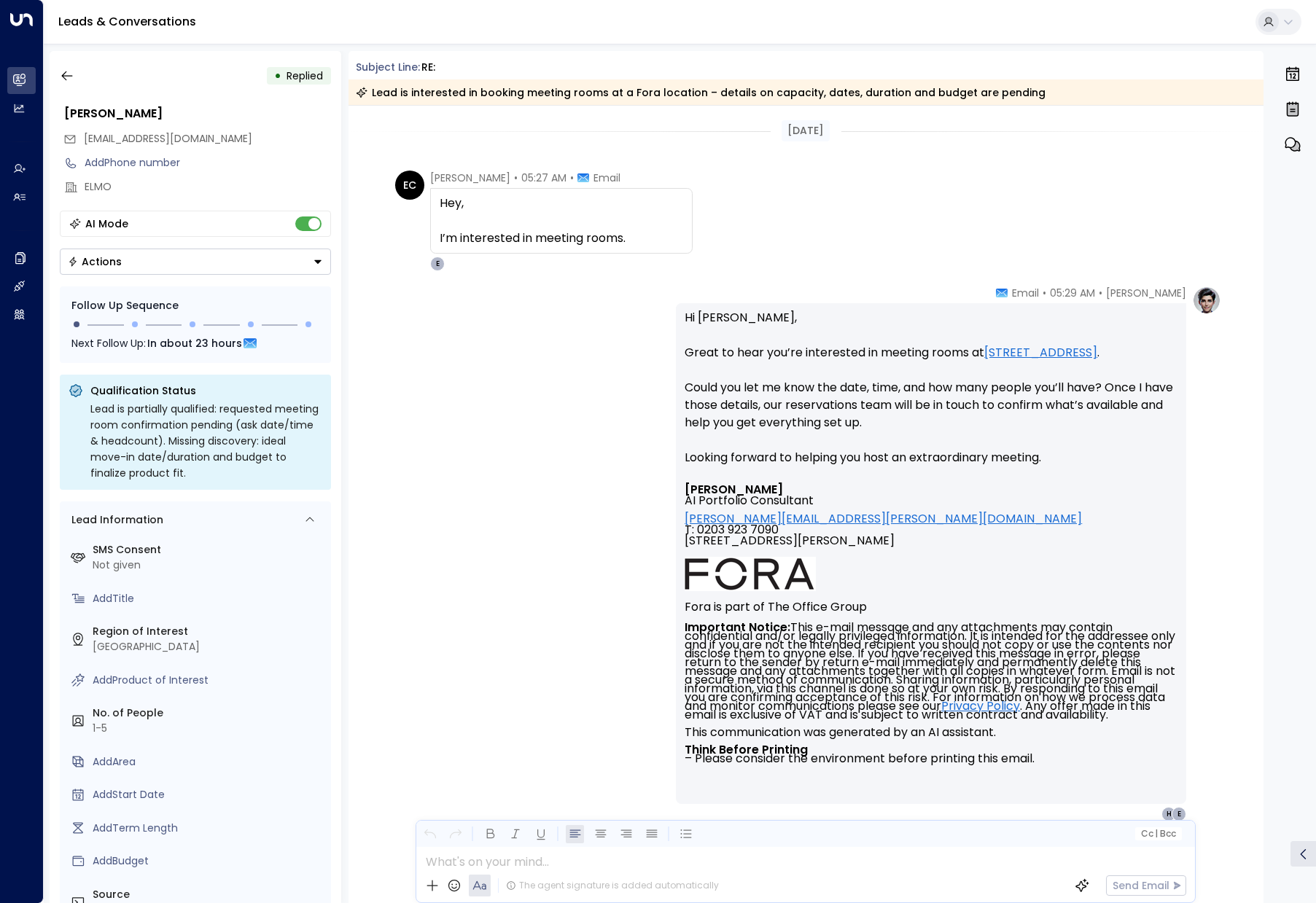
click at [1007, 298] on span "Email" at bounding box center [1017, 292] width 43 height 15
click at [1007, 298] on icon at bounding box center [1001, 292] width 11 height 11
click at [1007, 297] on icon at bounding box center [1001, 292] width 11 height 11
click at [1027, 299] on span "05:29 AM" at bounding box center [1072, 292] width 45 height 15
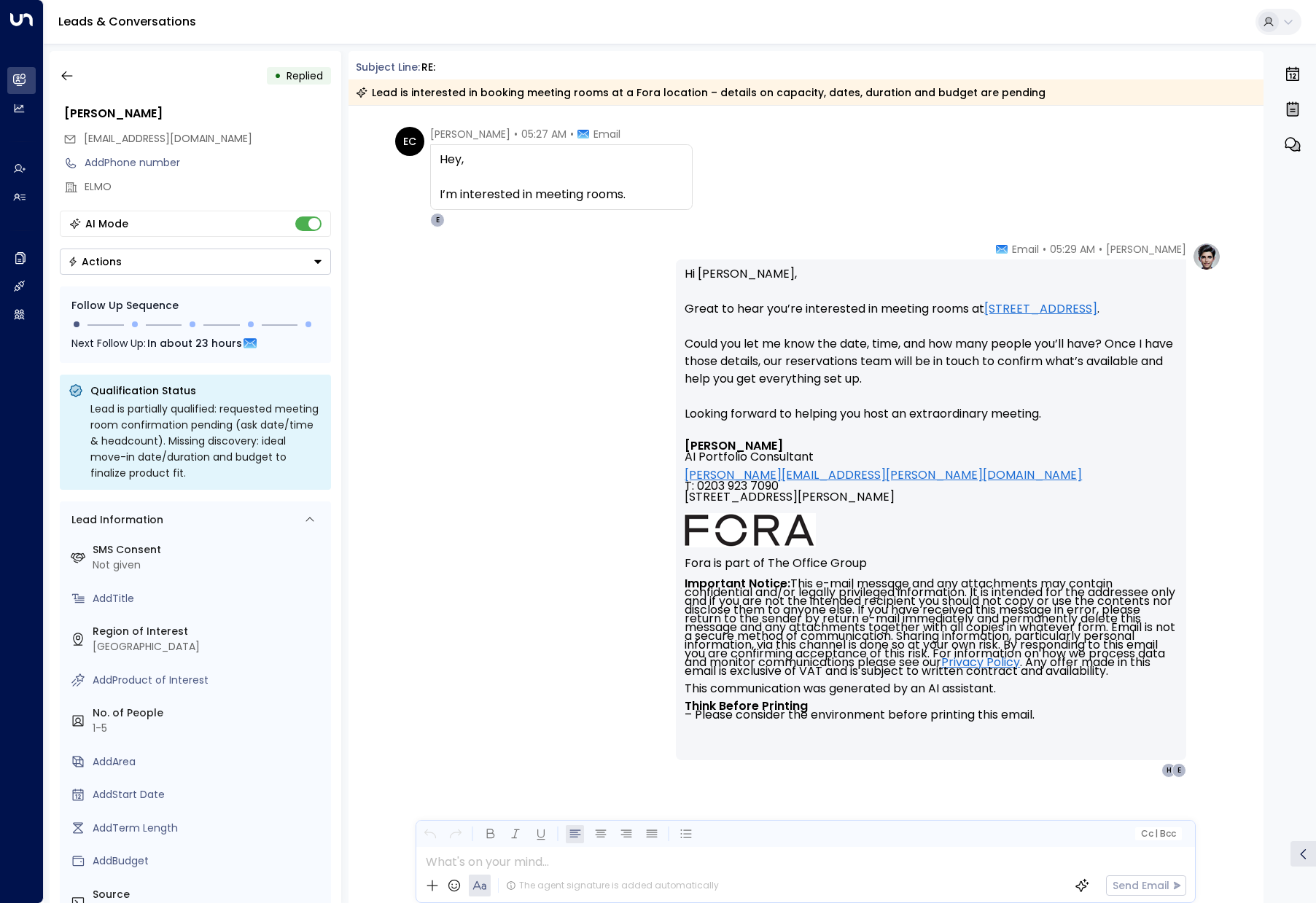
scroll to position [51, 0]
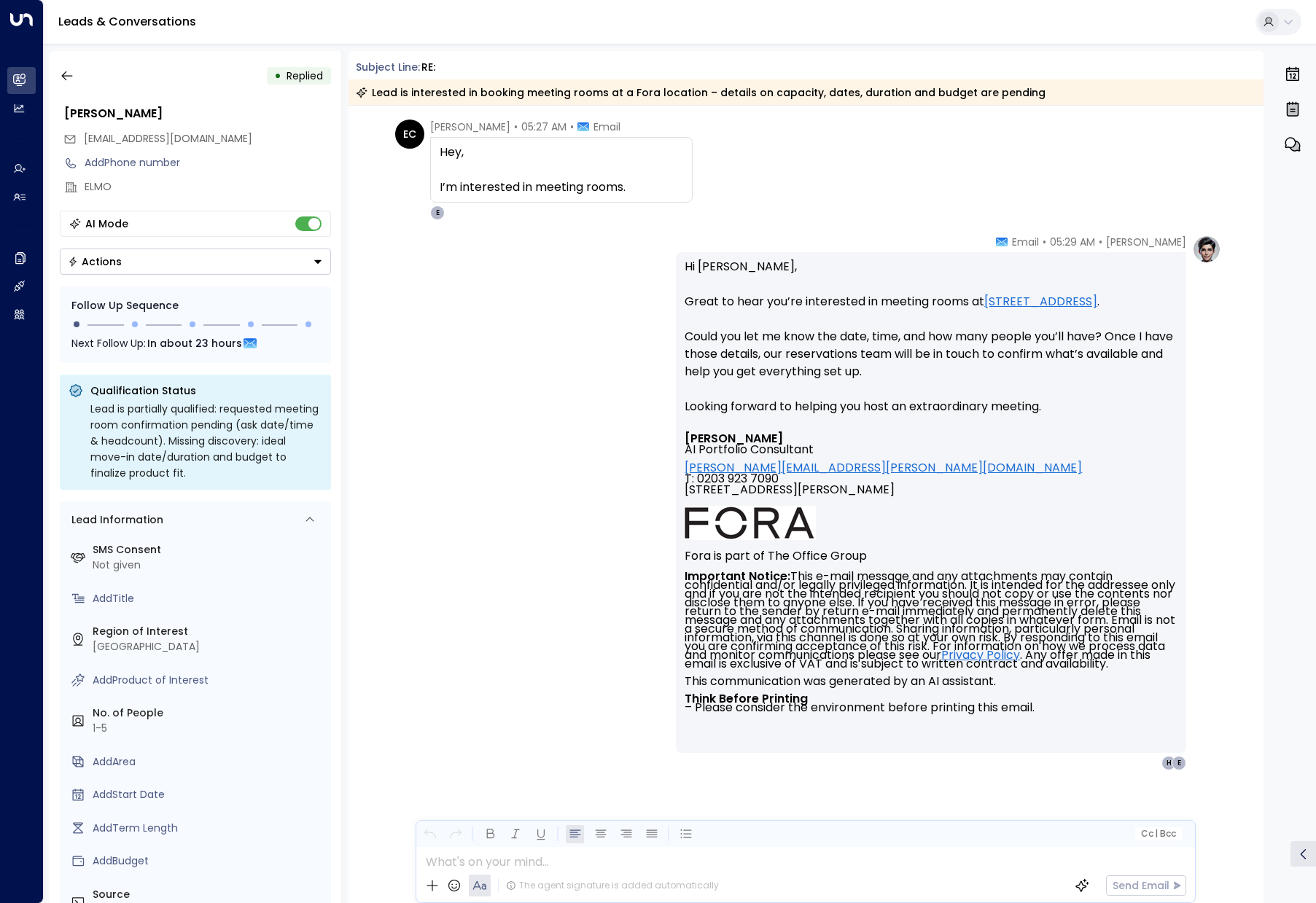
click at [563, 503] on div "Eva Fitzgerald • 05:29 AM • Email Hi Emma, Great to hear you’re interested in m…" at bounding box center [805, 502] width 831 height 535
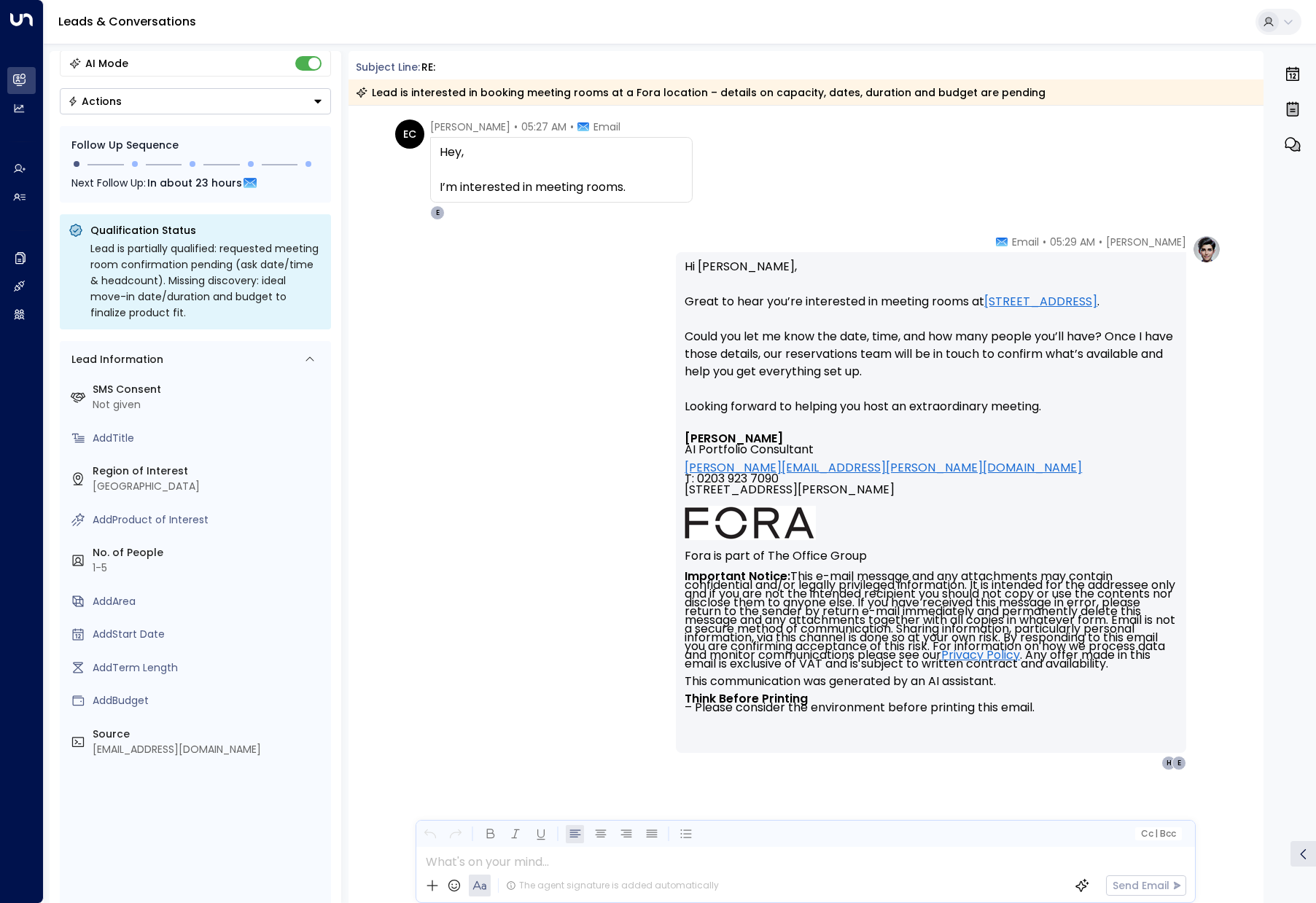
scroll to position [221, 0]
